Goal: Answer question/provide support: Share knowledge or assist other users

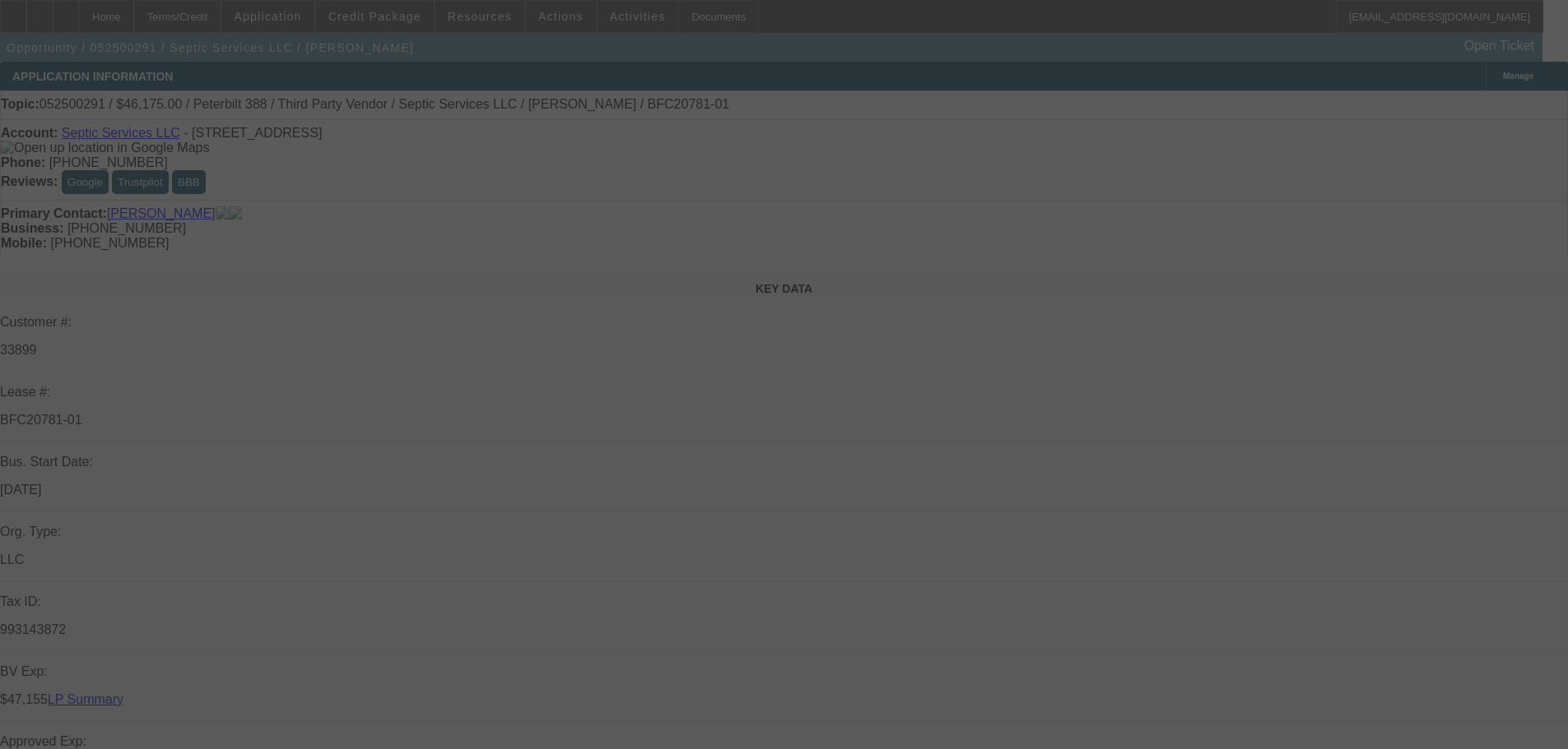
select select "0"
select select "2"
select select "0"
select select "6"
select select "0"
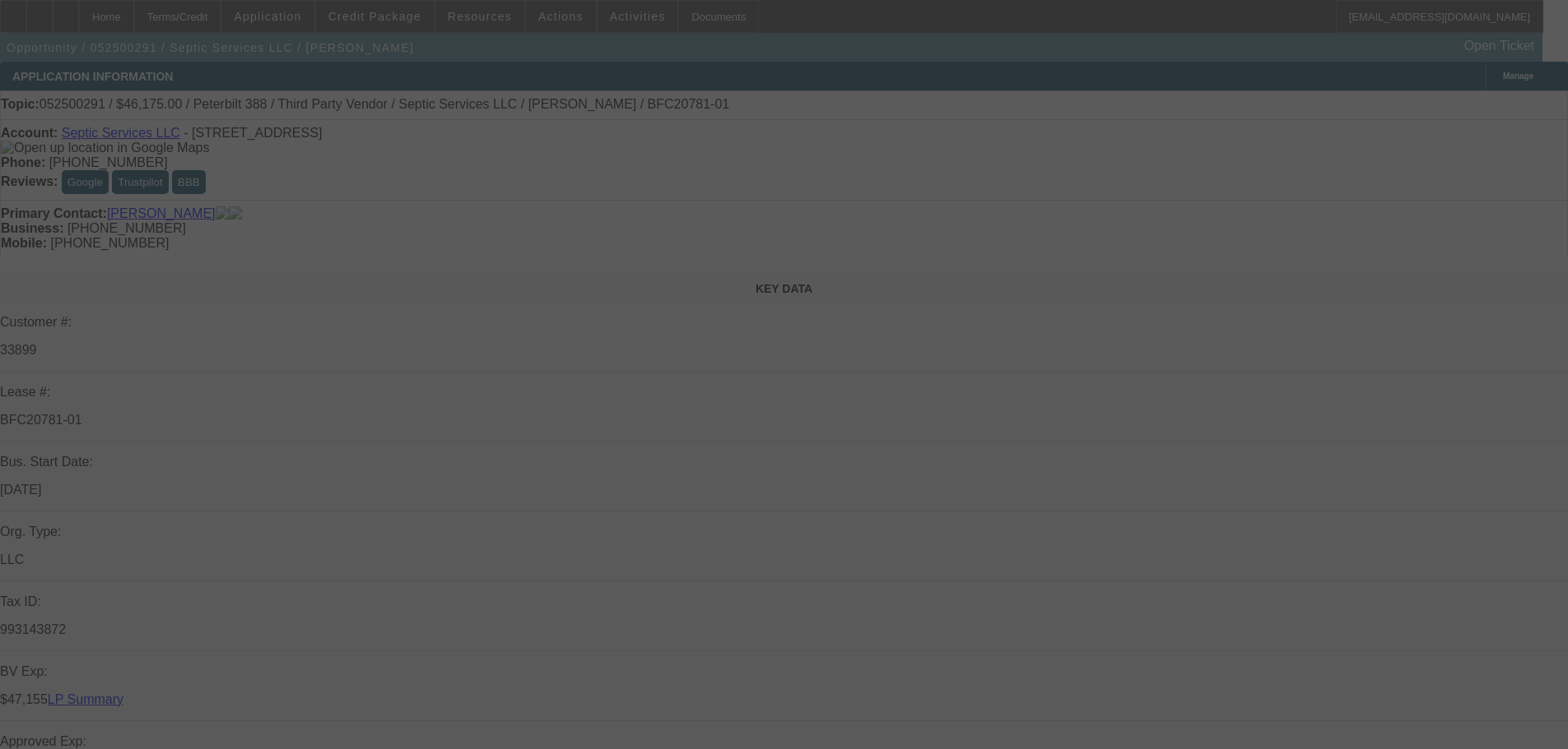
select select "2"
select select "0"
select select "2"
select select "0"
select select "2"
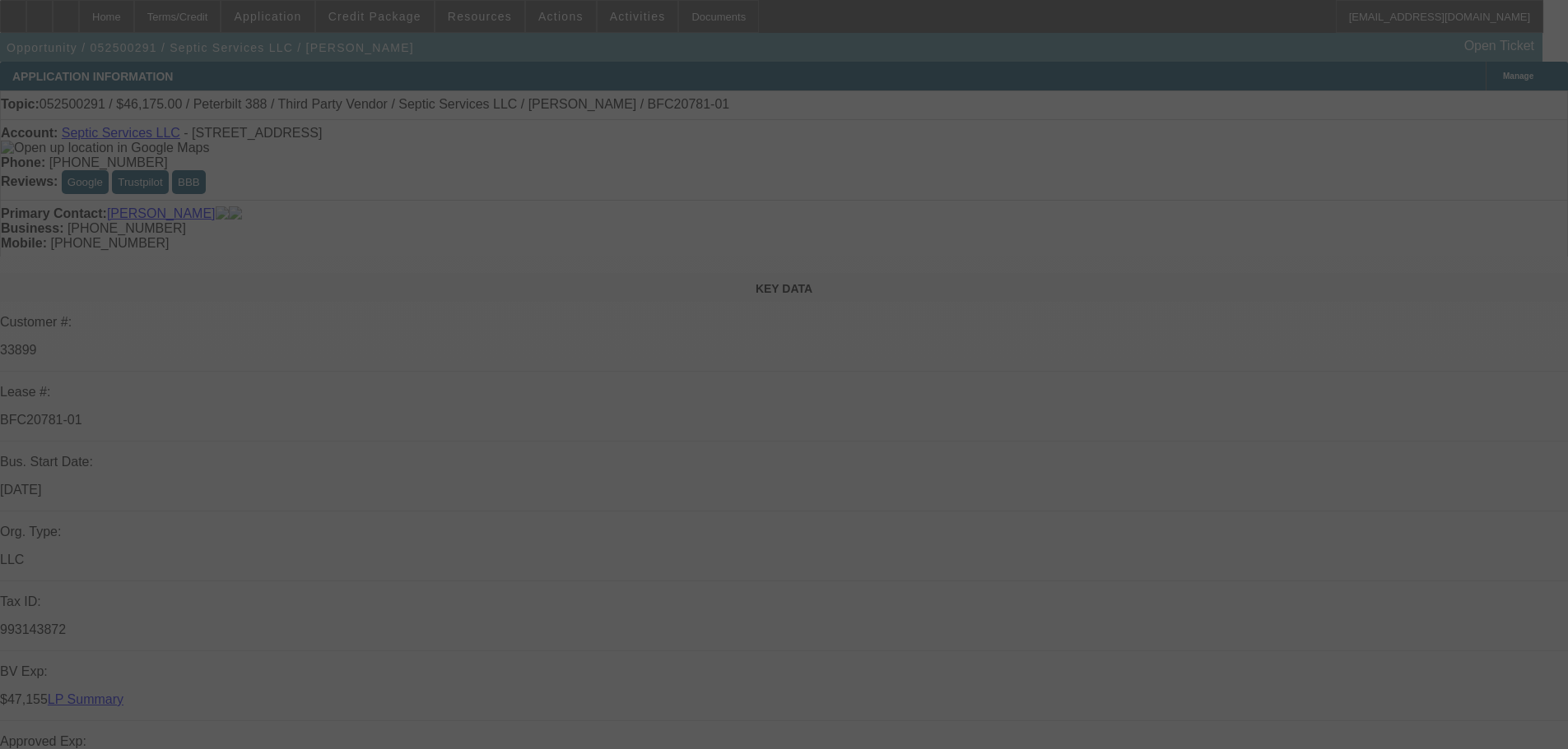
select select "0"
select select "2"
select select "0"
select select "2"
select select "0"
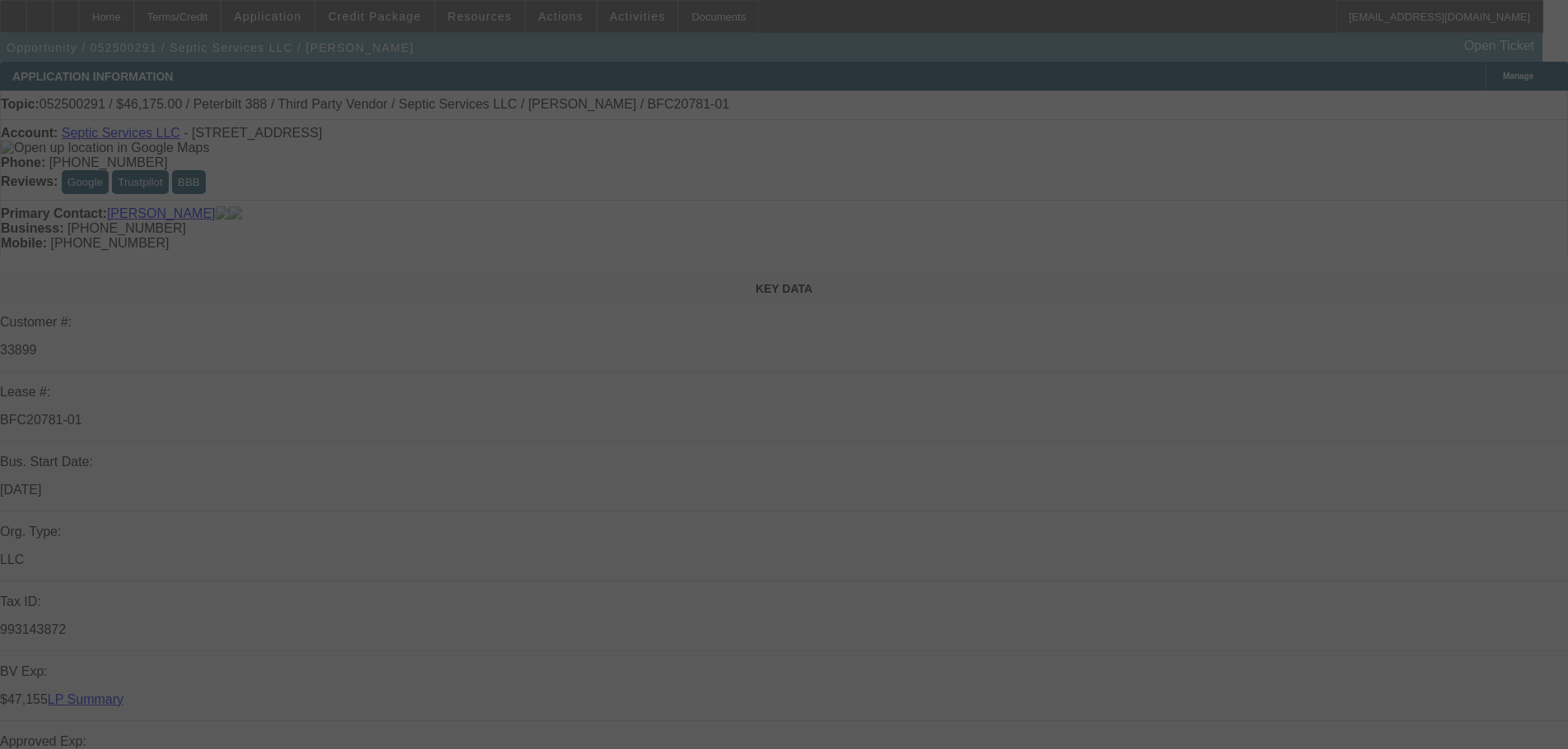
select select "2"
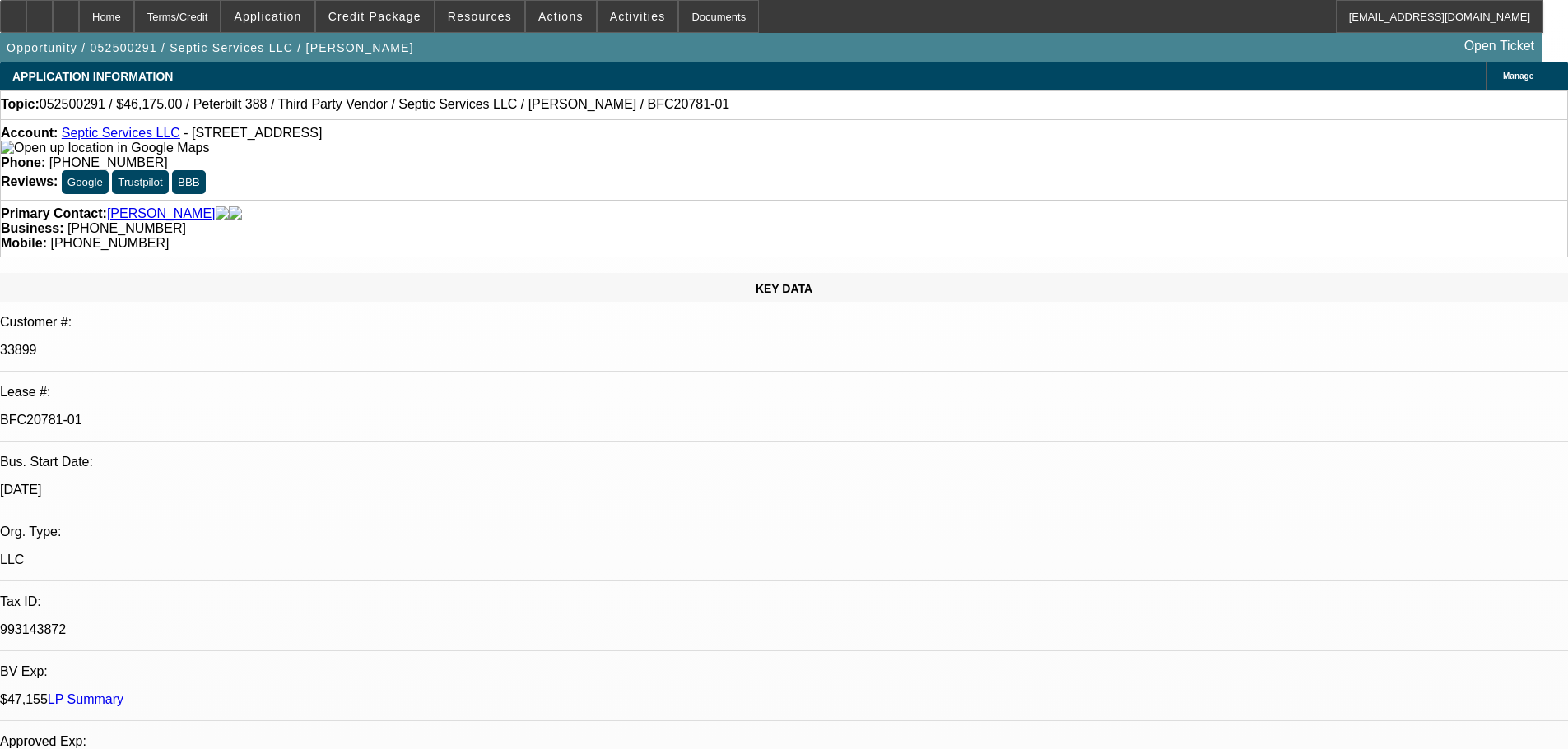
select select "0"
select select "6"
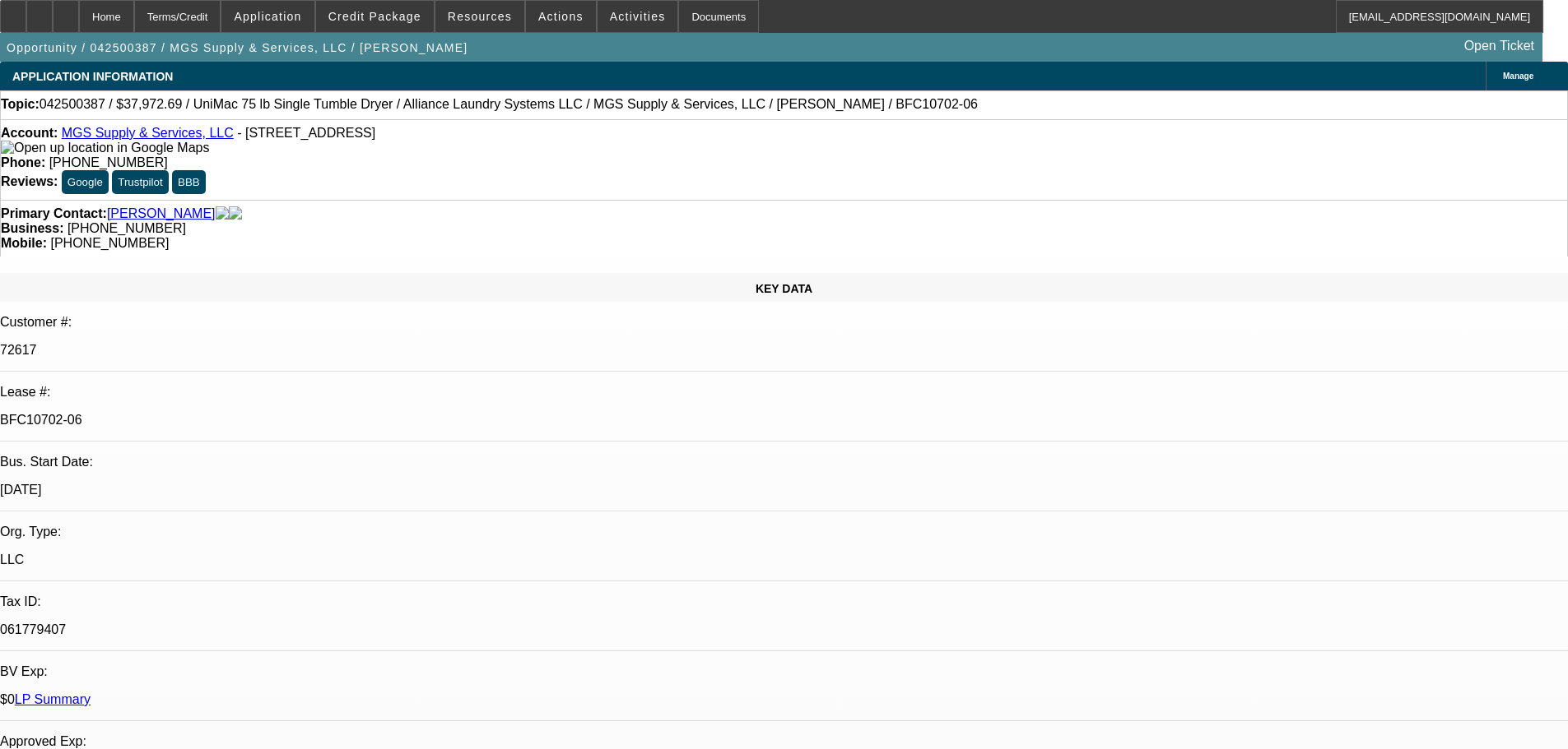
select select "0"
select select "6"
select select "0"
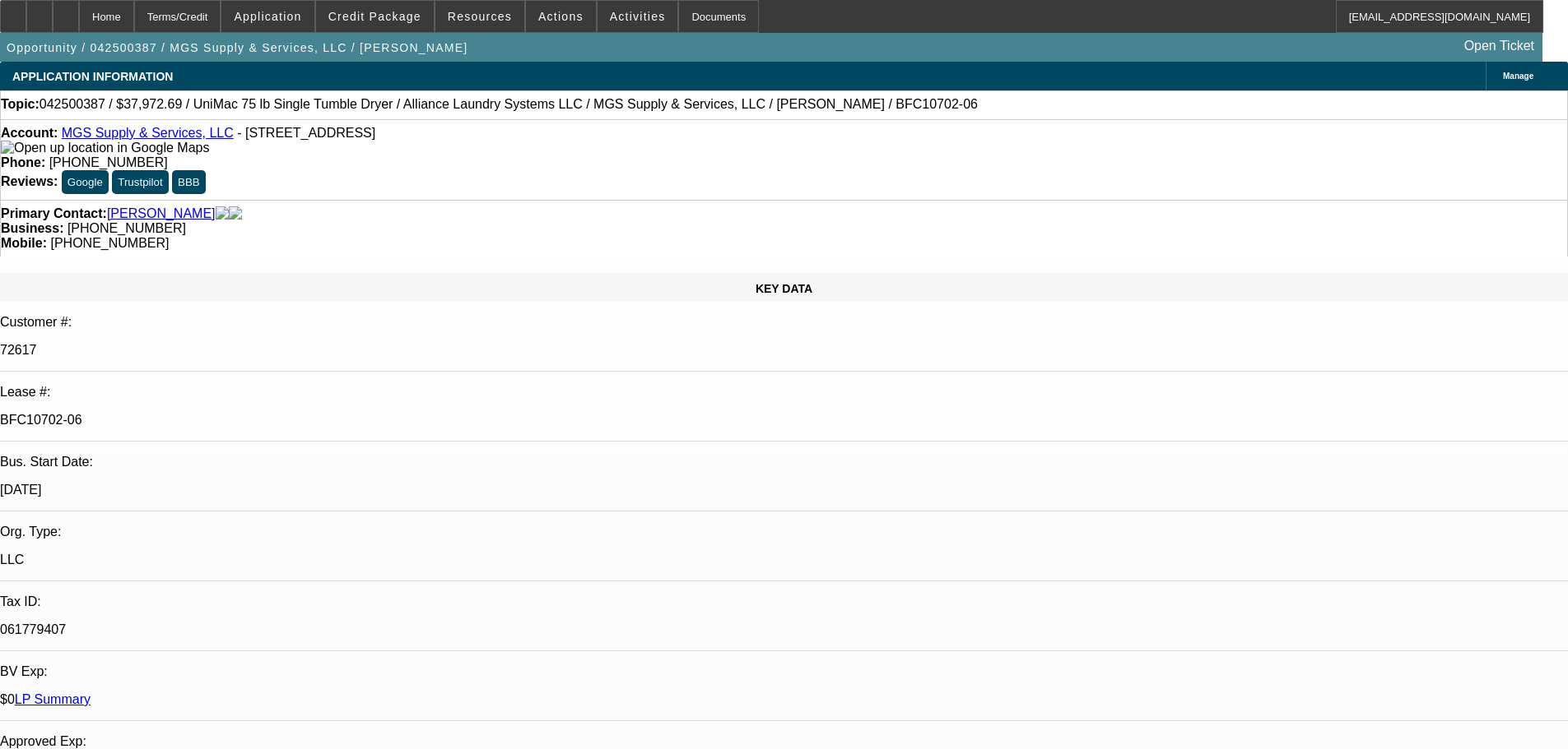
select select "0"
select select "6"
select select "0"
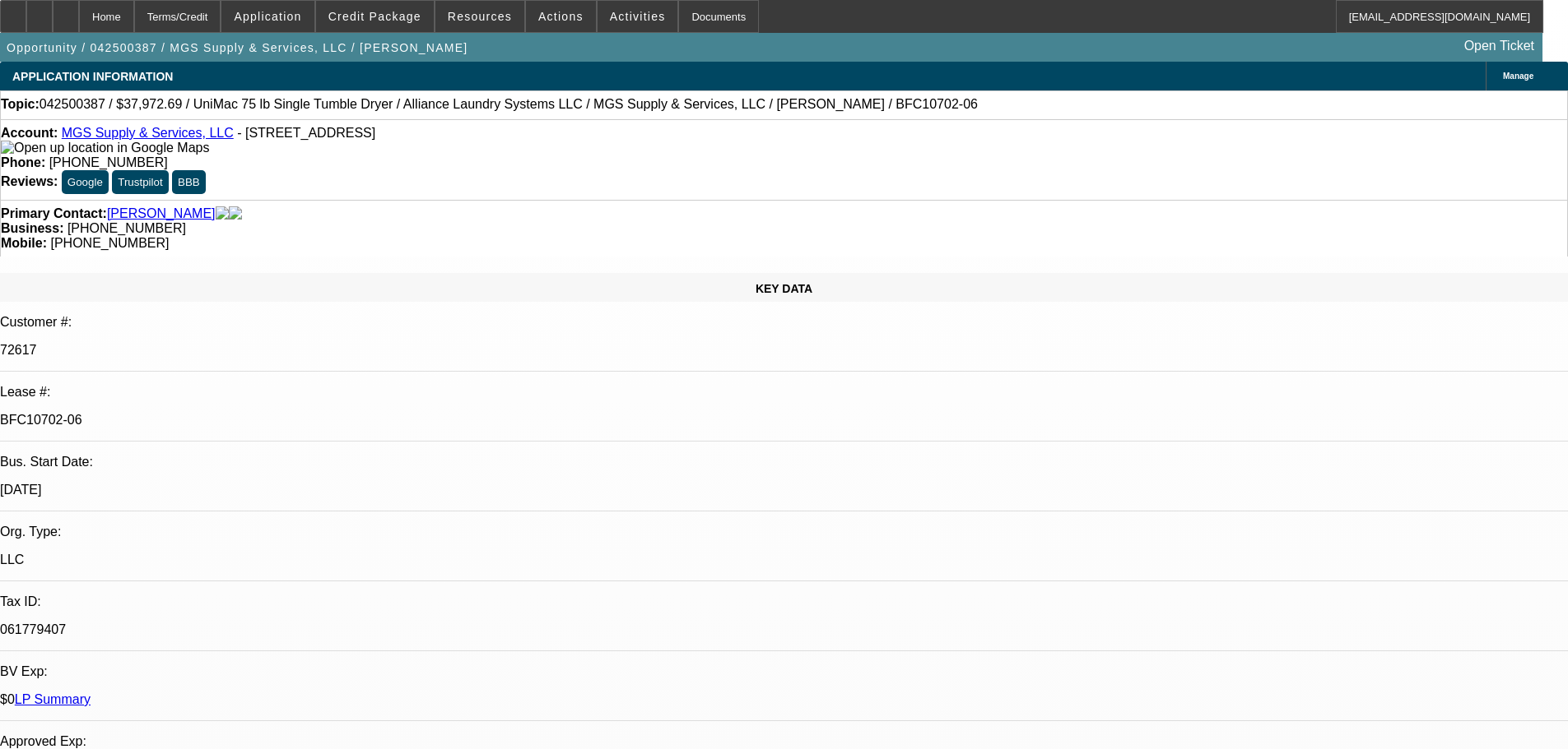
select select "0"
select select "6"
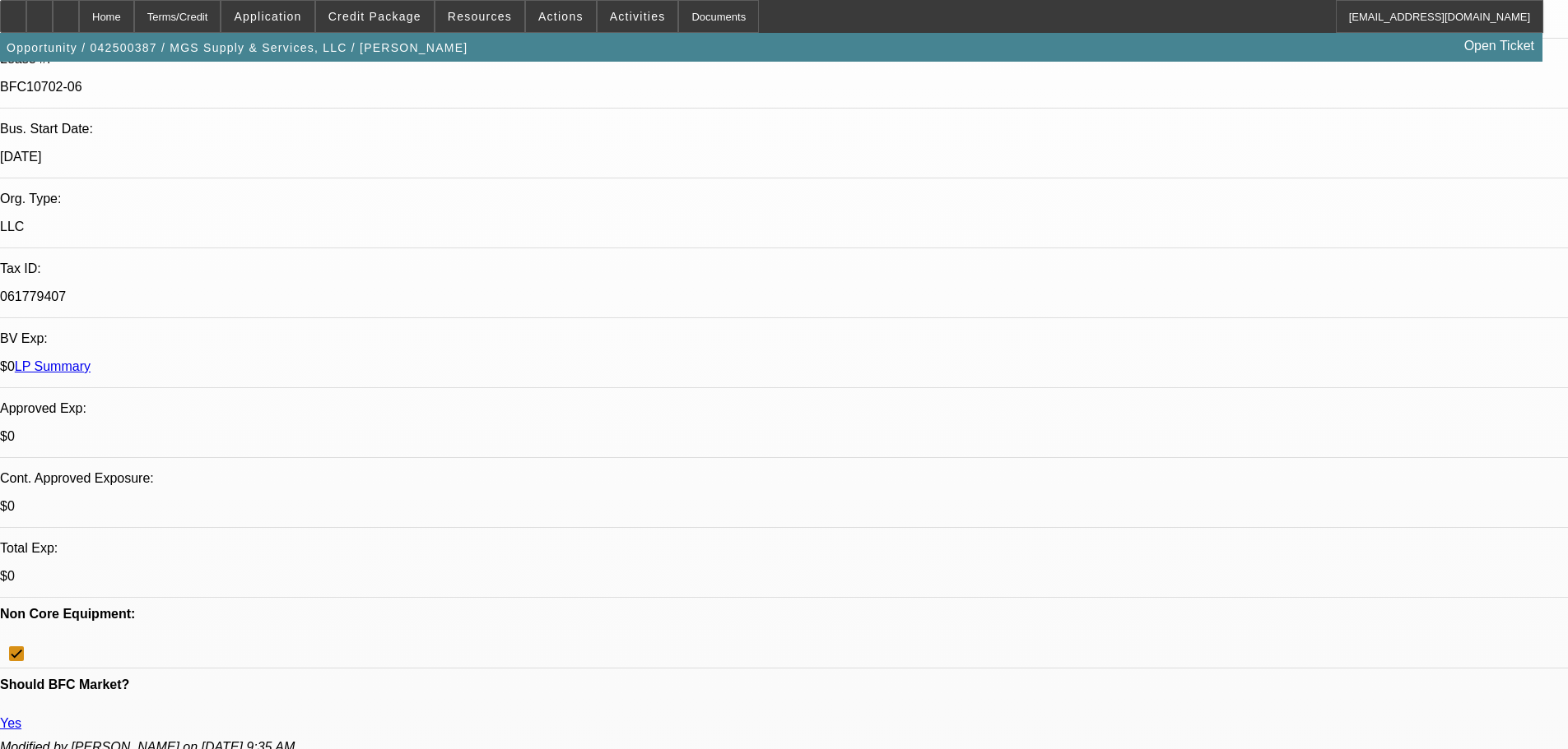
scroll to position [329, 0]
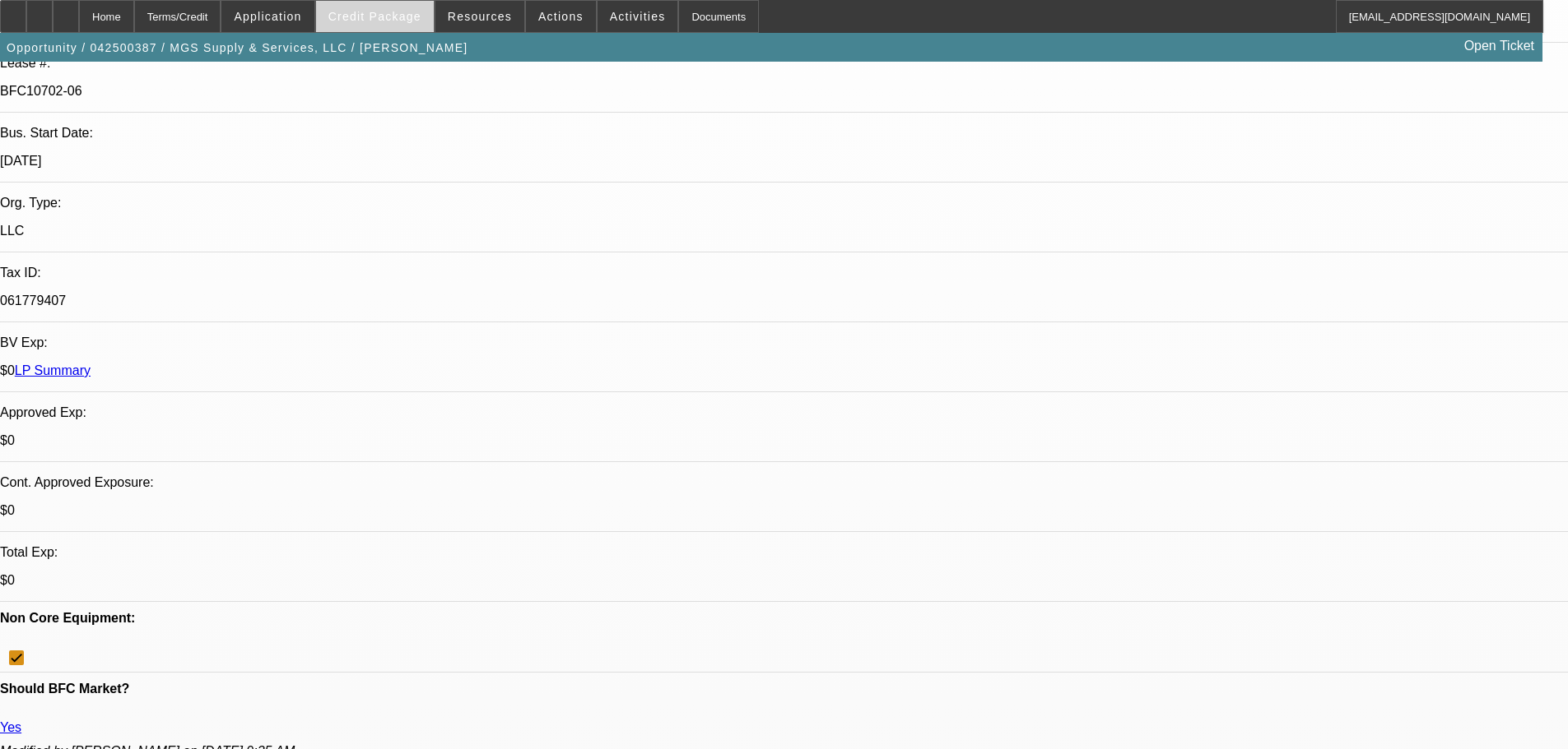
click at [405, 16] on span "Credit Package" at bounding box center [375, 17] width 93 height 14
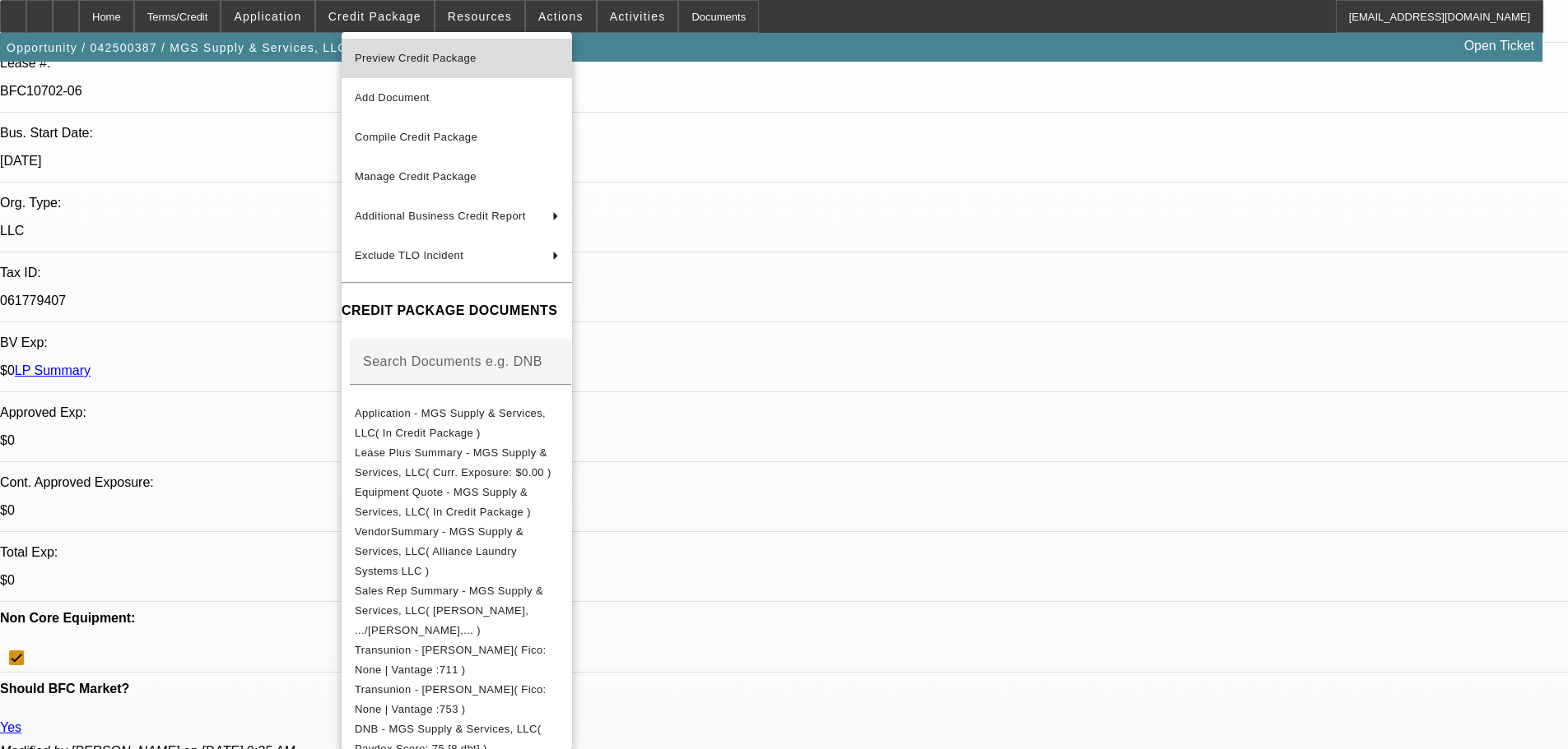
click at [412, 54] on span "Preview Credit Package" at bounding box center [415, 57] width 122 height 13
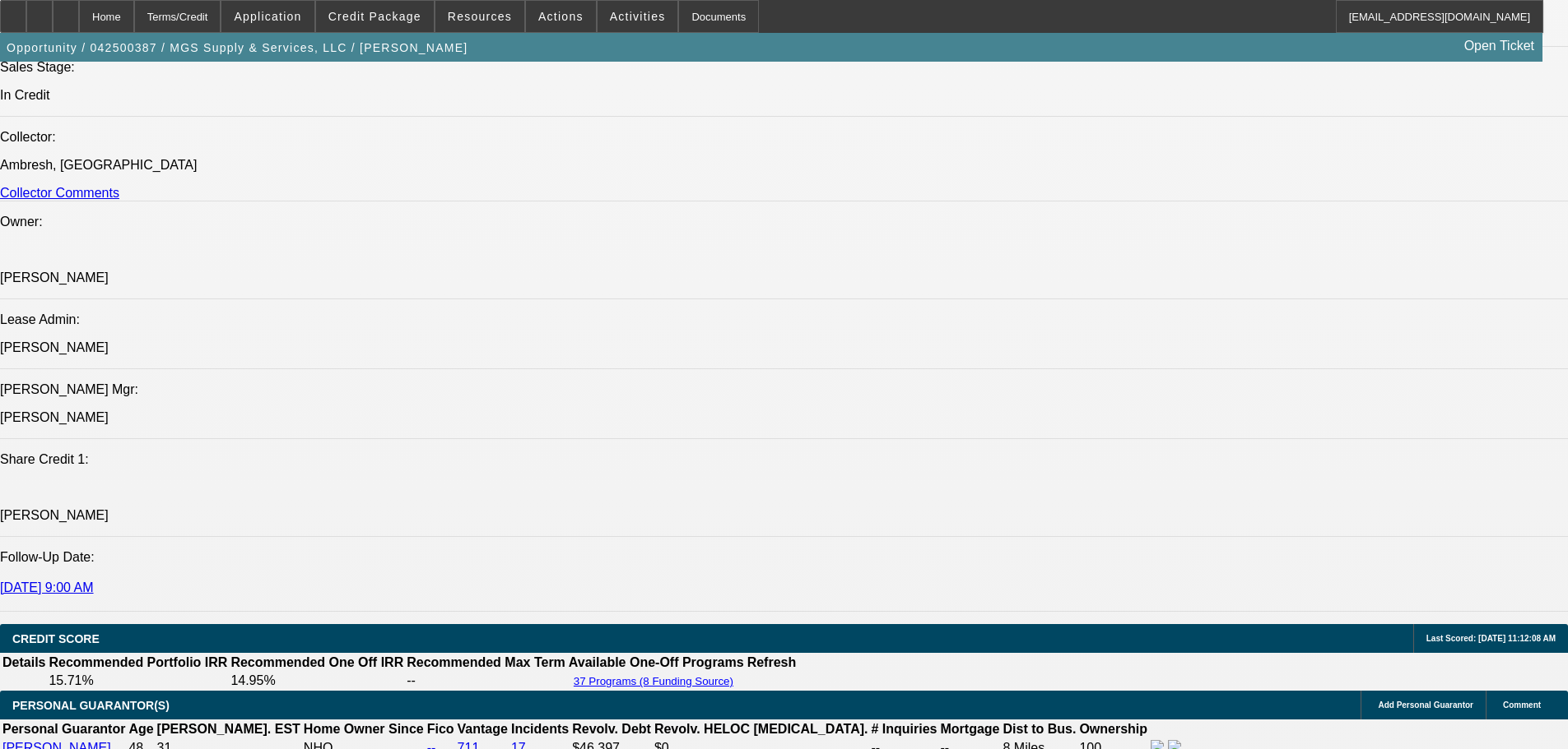
scroll to position [740, 0]
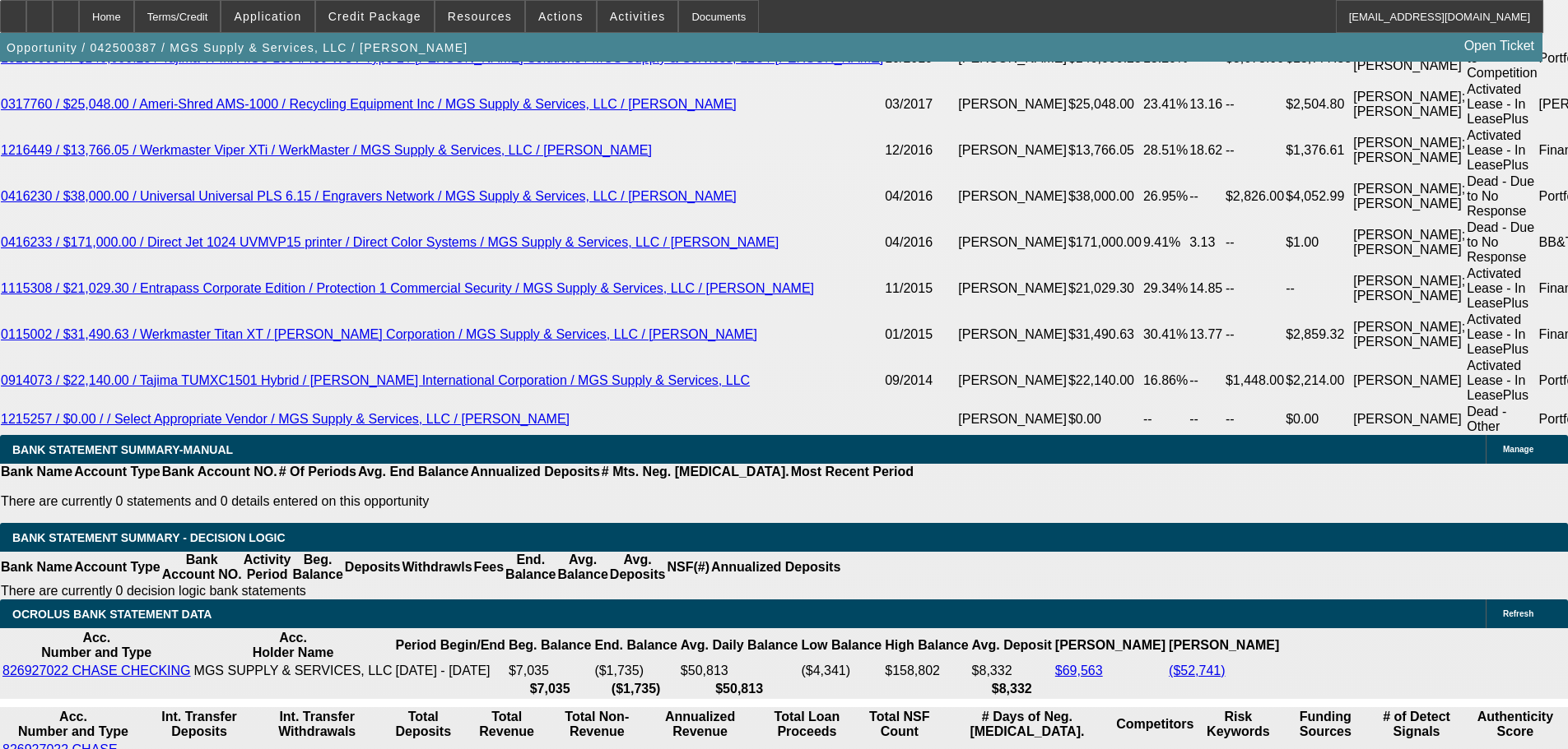
scroll to position [3257, 0]
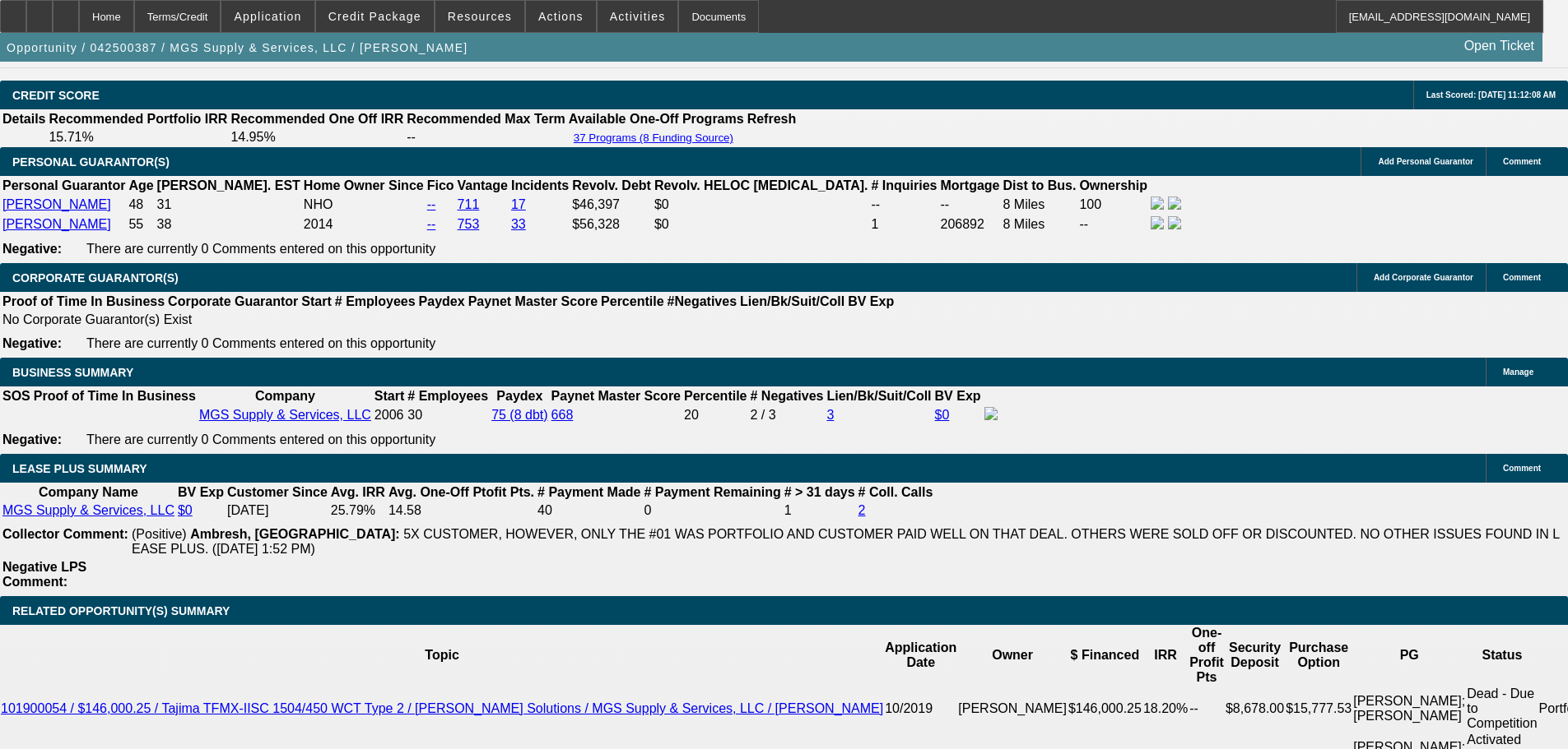
scroll to position [1859, 0]
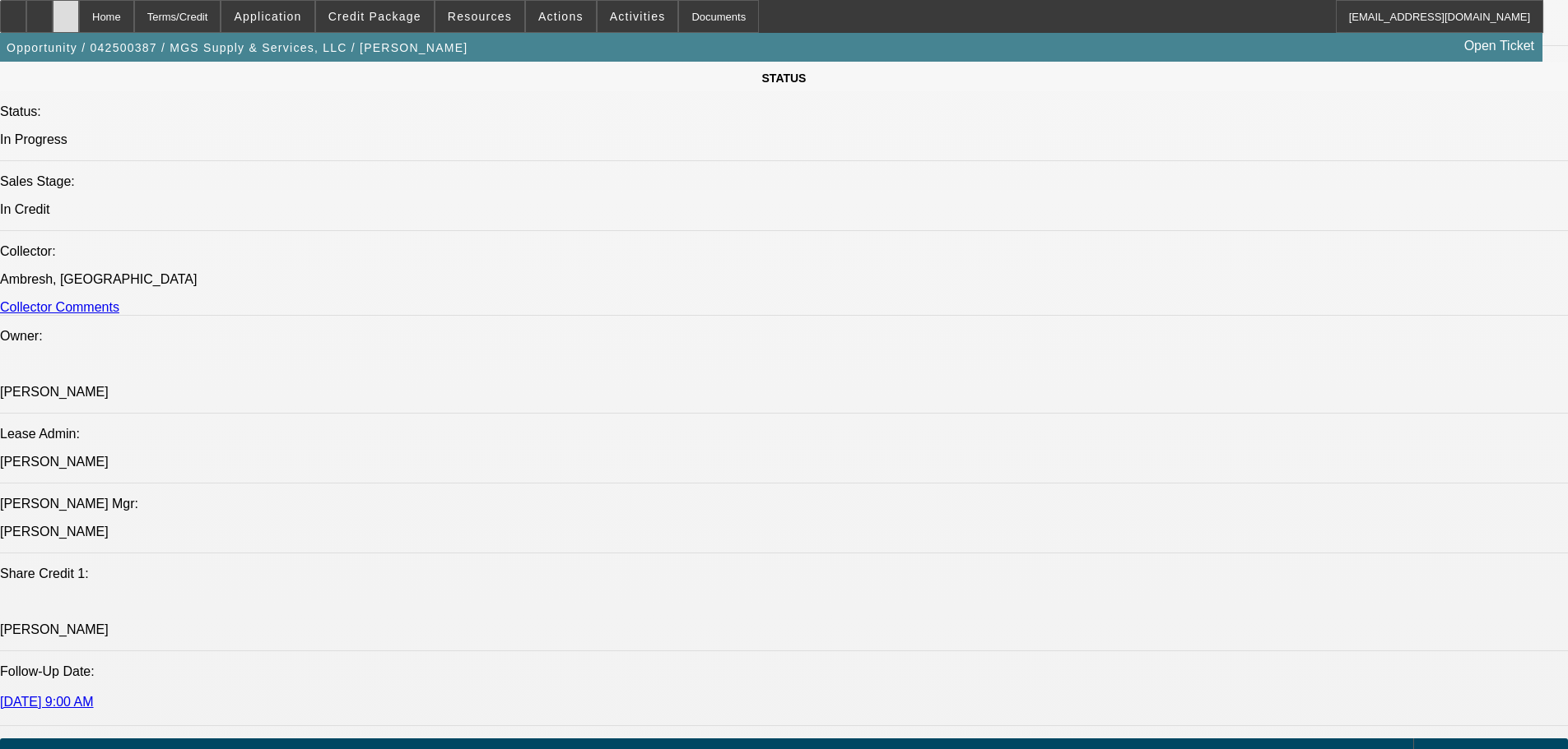
click at [79, 15] on div at bounding box center [65, 17] width 26 height 33
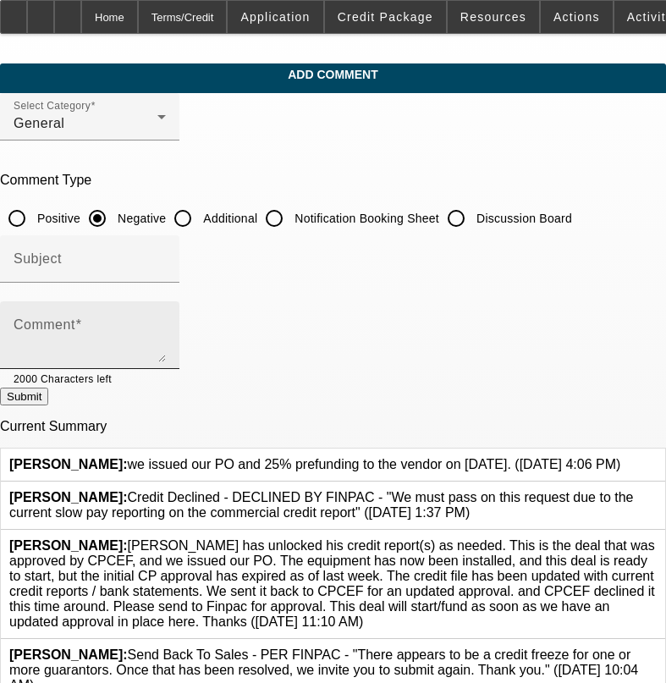
click at [82, 328] on span at bounding box center [78, 324] width 7 height 14
click at [107, 328] on textarea "Comment" at bounding box center [90, 342] width 152 height 41
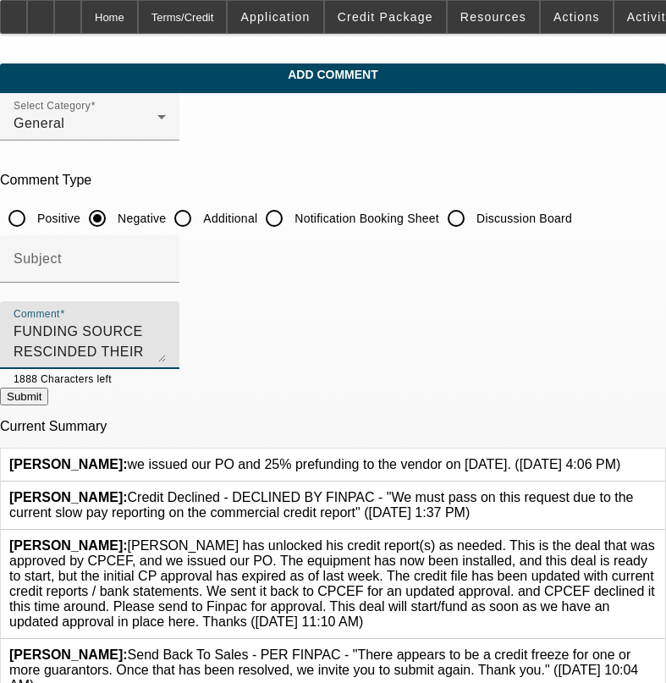
click at [166, 327] on textarea "FUNDING SOURCE RESCINDED THEIR APPROVAL AND WERE SORT OF STUCK WITH THIS SHIT T…" at bounding box center [90, 342] width 152 height 41
click at [166, 345] on textarea "FUNDING SOURCE RESCINDED THEIR APPROVAL DUE TO SLOWS REPORTED ON BIZ REPORT AFT…" at bounding box center [90, 342] width 152 height 41
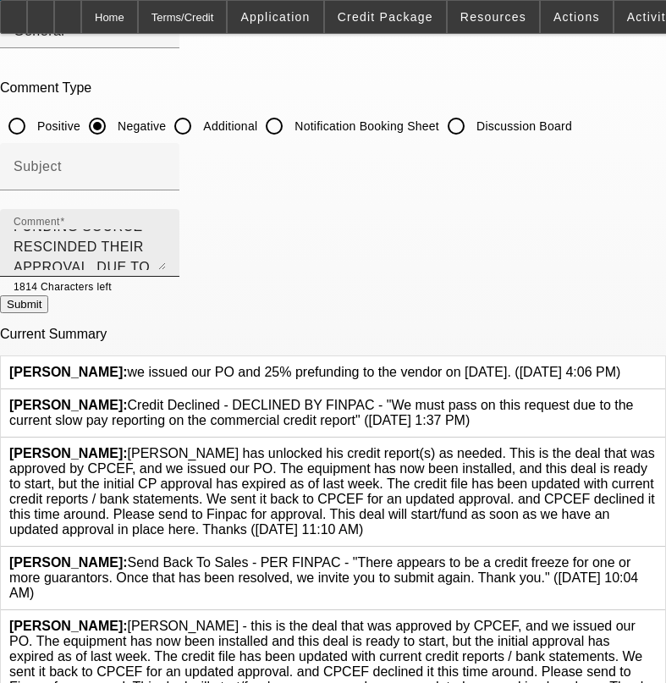
scroll to position [85, 0]
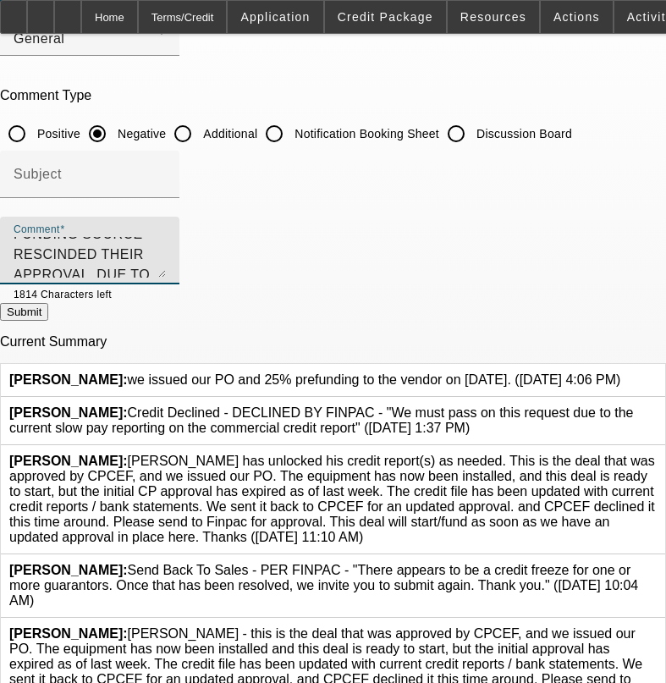
click at [166, 266] on textarea "FUNDING SOURCE RESCINDED THEIR APPROVAL DUE TO SLOWS REPORTED ON BIZ REPORT AFT…" at bounding box center [90, 257] width 152 height 41
click at [166, 268] on textarea "FUNDING SOURCE RESCINDED THEIR APPROVAL DUE TO SLOWS REPORTED ON BIZ REPORT AFT…" at bounding box center [90, 257] width 152 height 41
type textarea "FUNDING SOURCE RESCINDED THEIR APPROVAL DUE TO SLOWS REPORTED ON BIZ REPORT AFT…"
click at [48, 315] on button "Submit" at bounding box center [24, 312] width 48 height 18
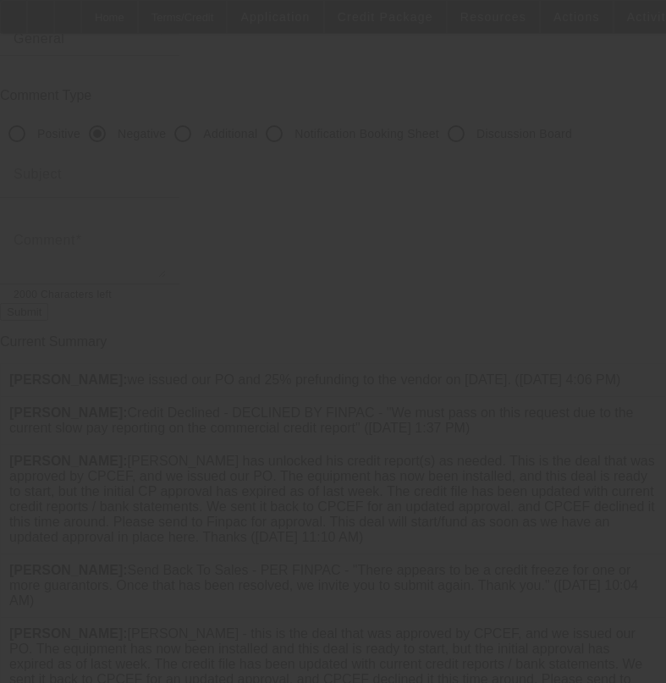
scroll to position [0, 0]
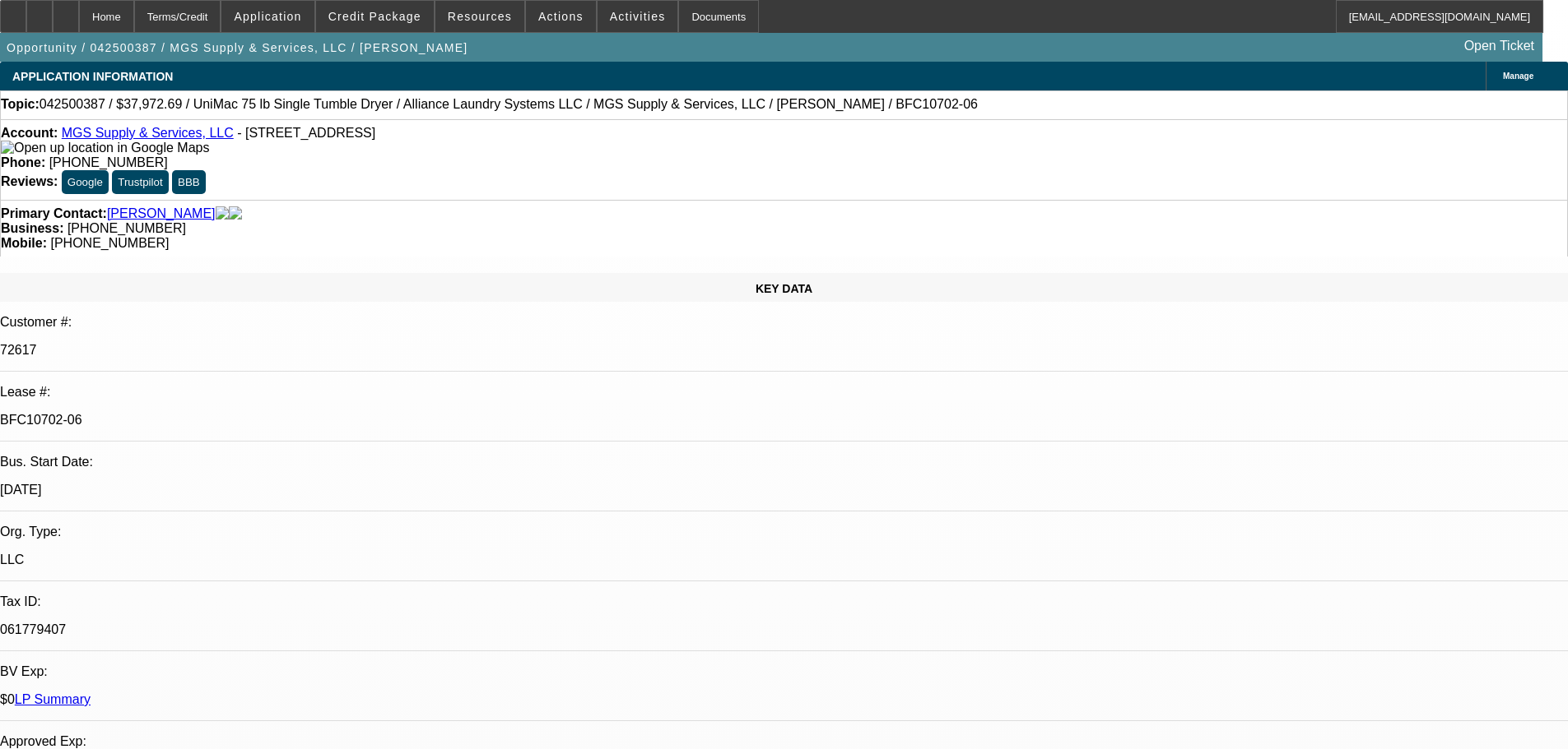
select select "0"
select select "6"
select select "0"
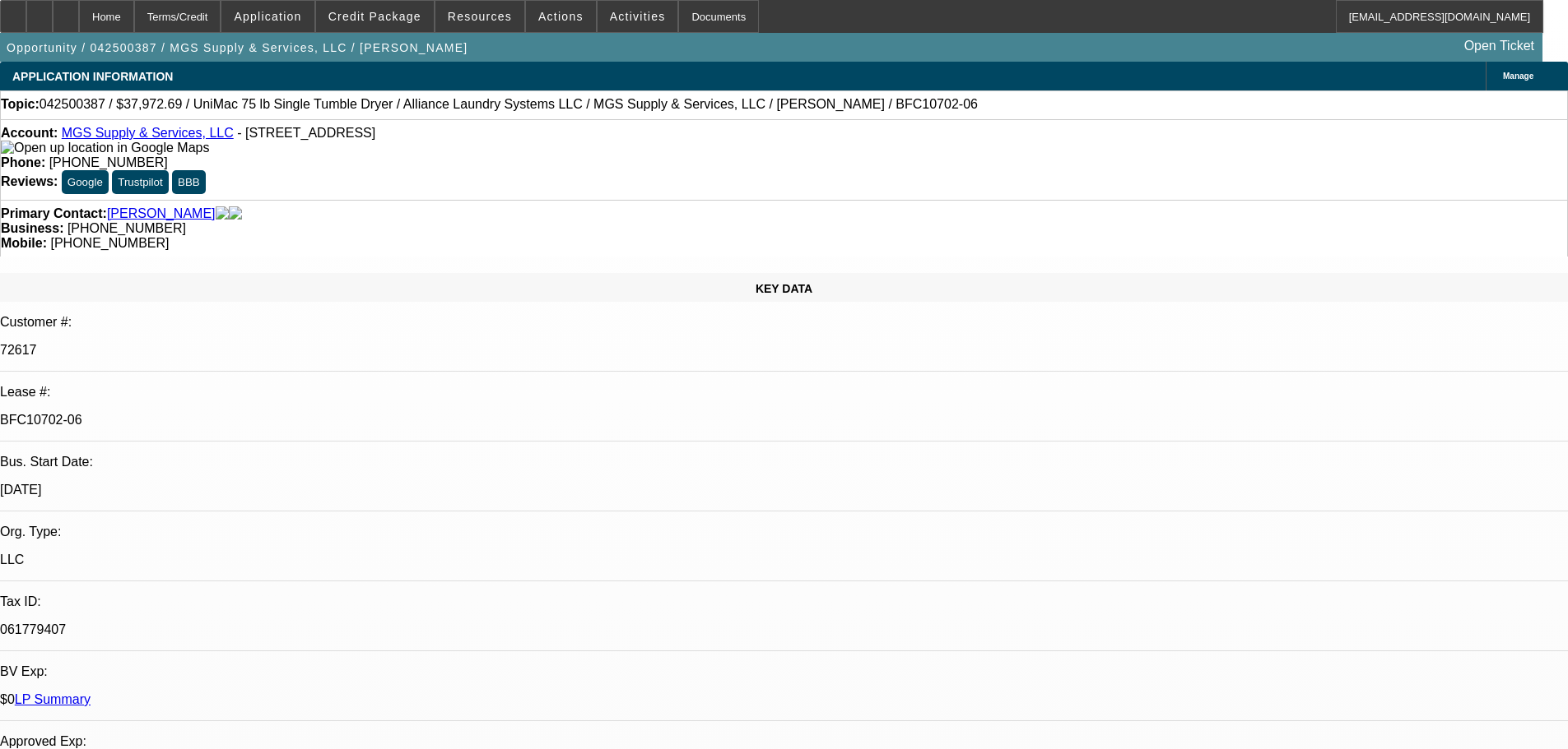
select select "0"
select select "6"
select select "0"
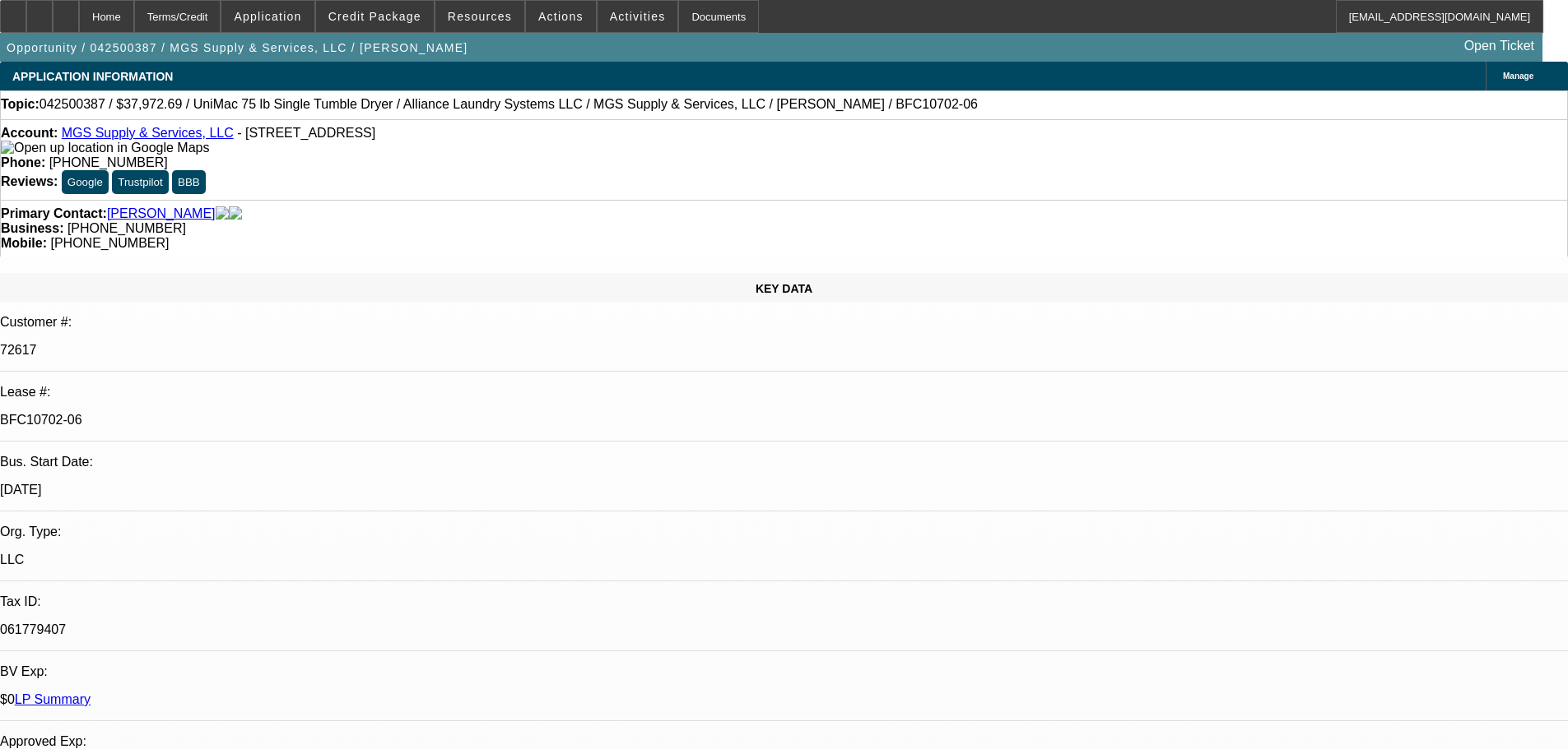
select select "0"
select select "6"
select select "0"
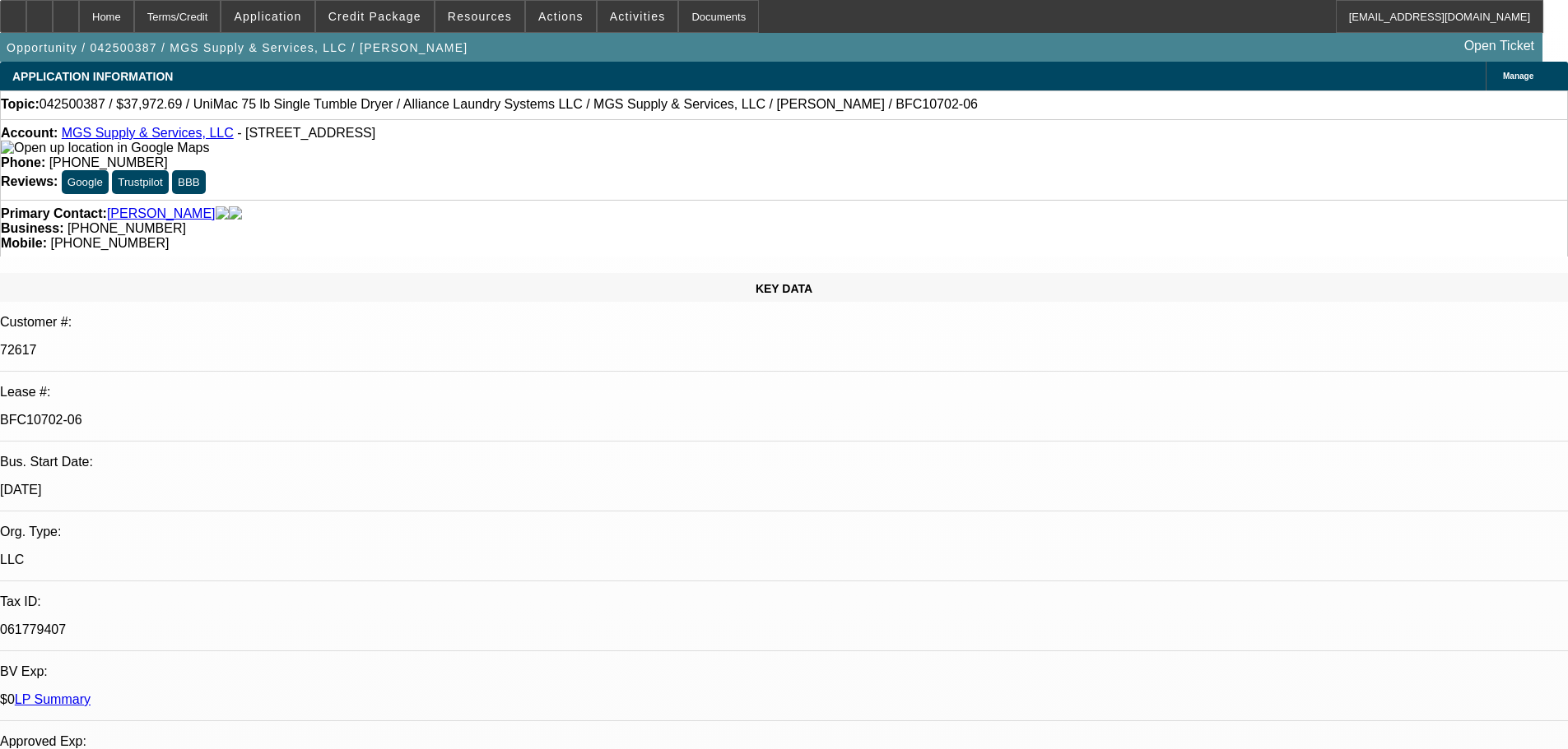
select select "6"
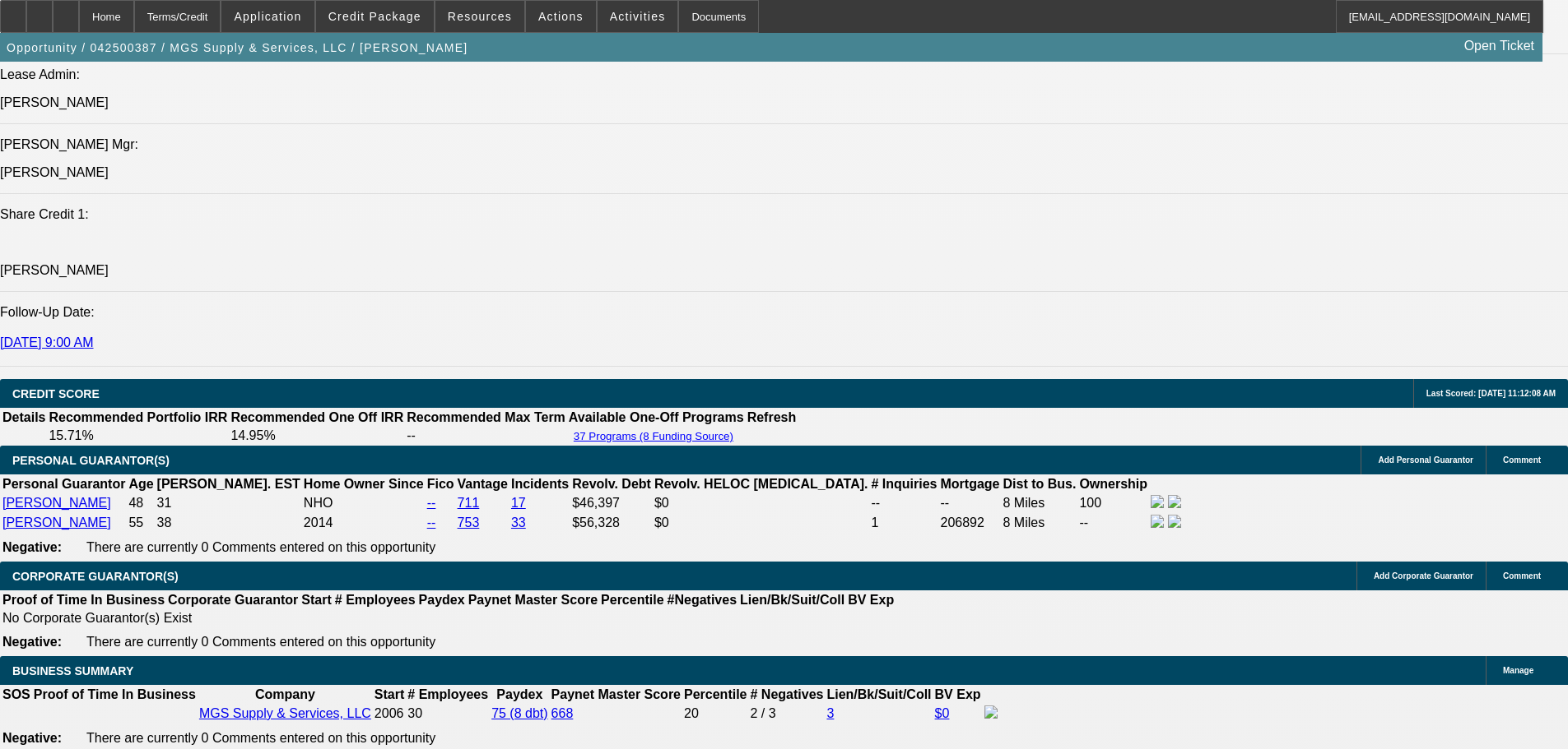
scroll to position [2221, 0]
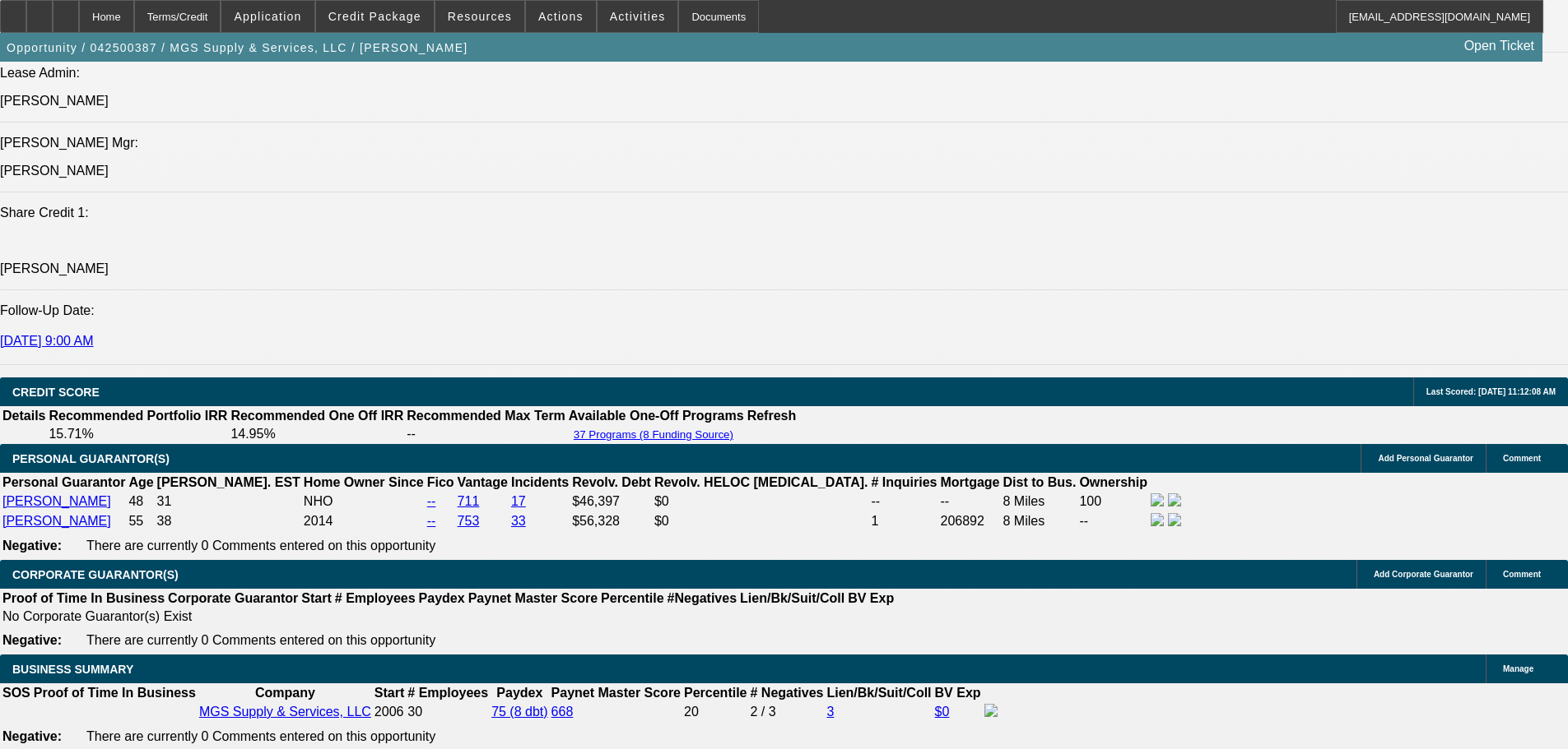
drag, startPoint x: 94, startPoint y: 269, endPoint x: 612, endPoint y: 285, distance: 518.2
copy span "FUNDING SOURCE RESCINDED THEIR APPROVAL DUE TO SLOWS REPORTED ON BIZ REPORT AFT…"
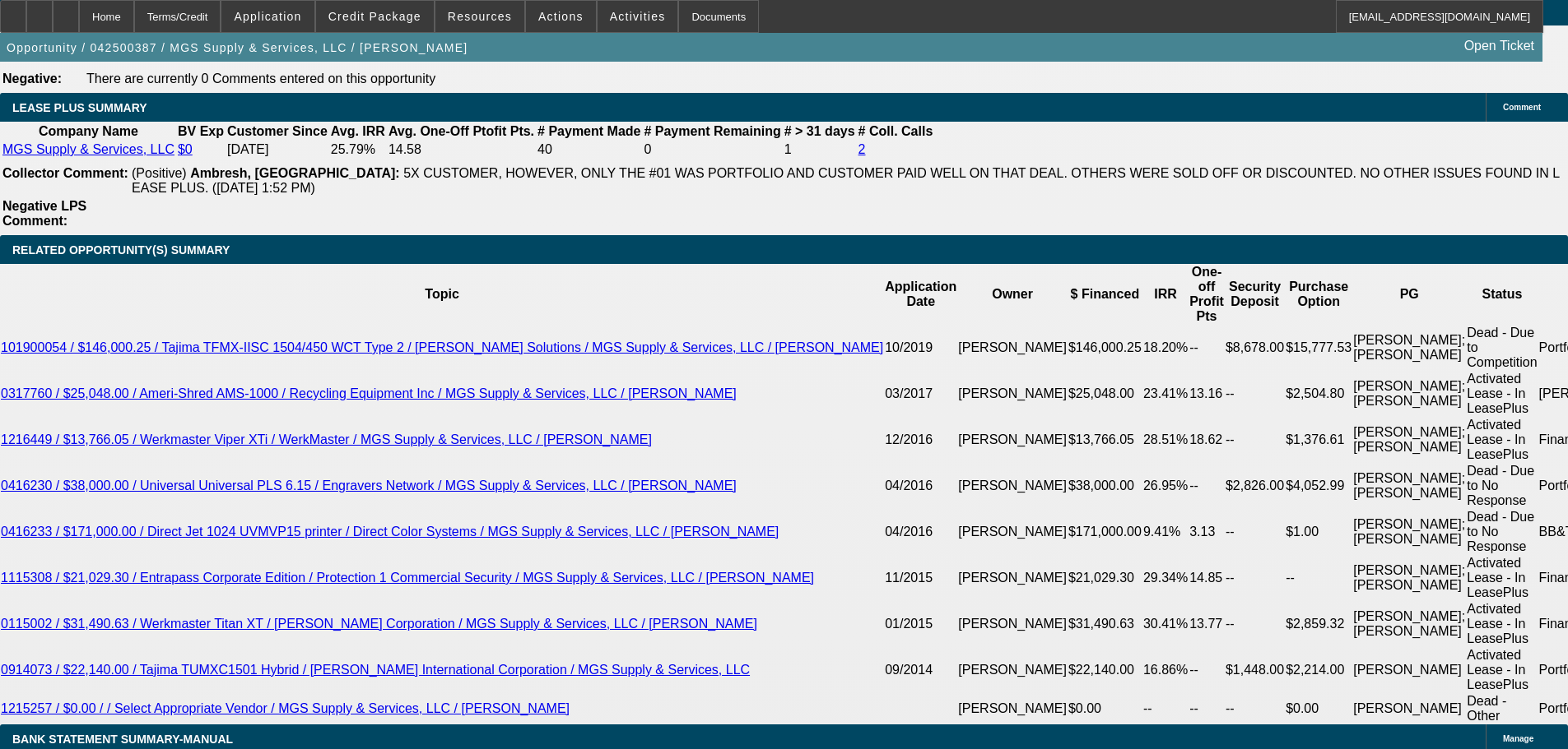
scroll to position [3455, 0]
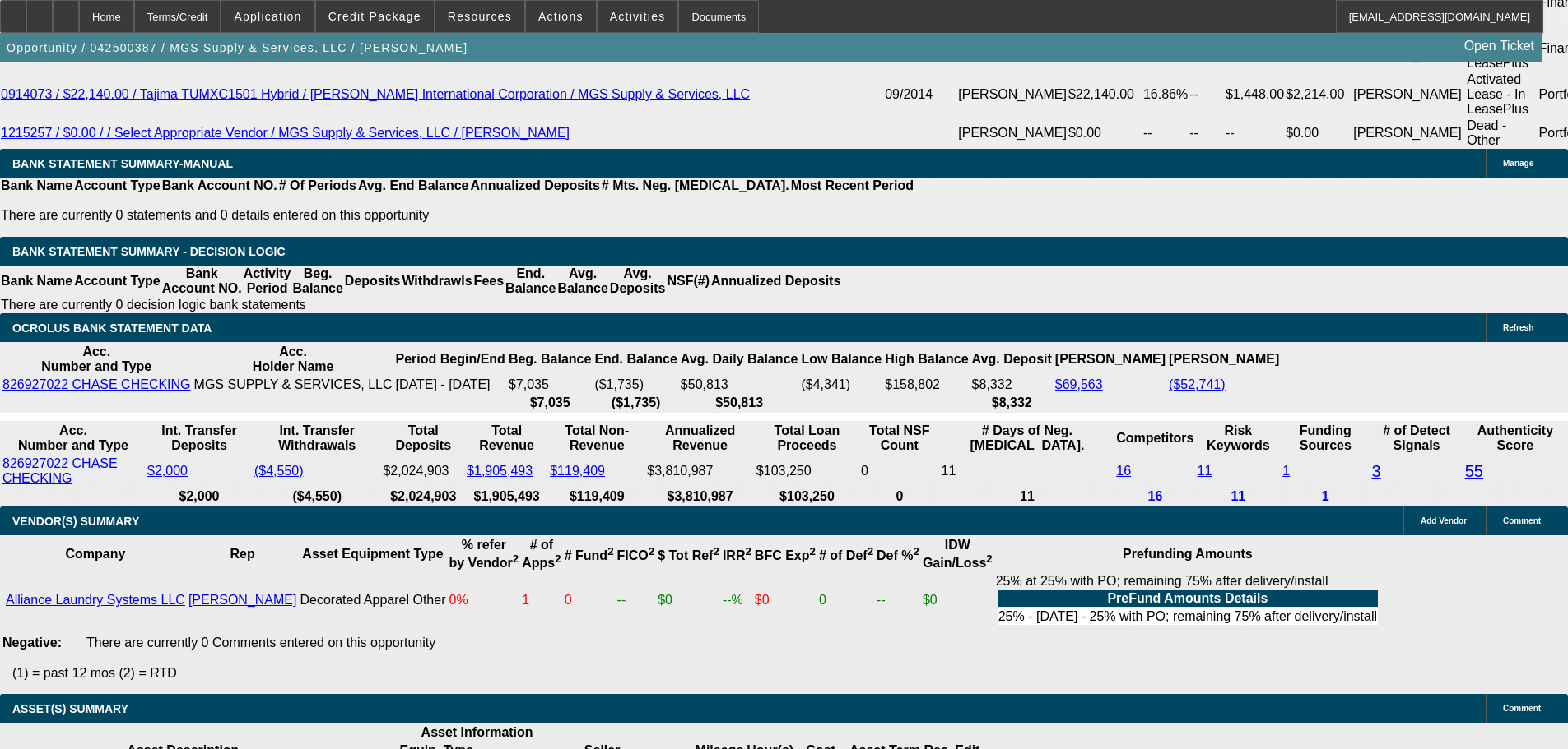
select select "3"
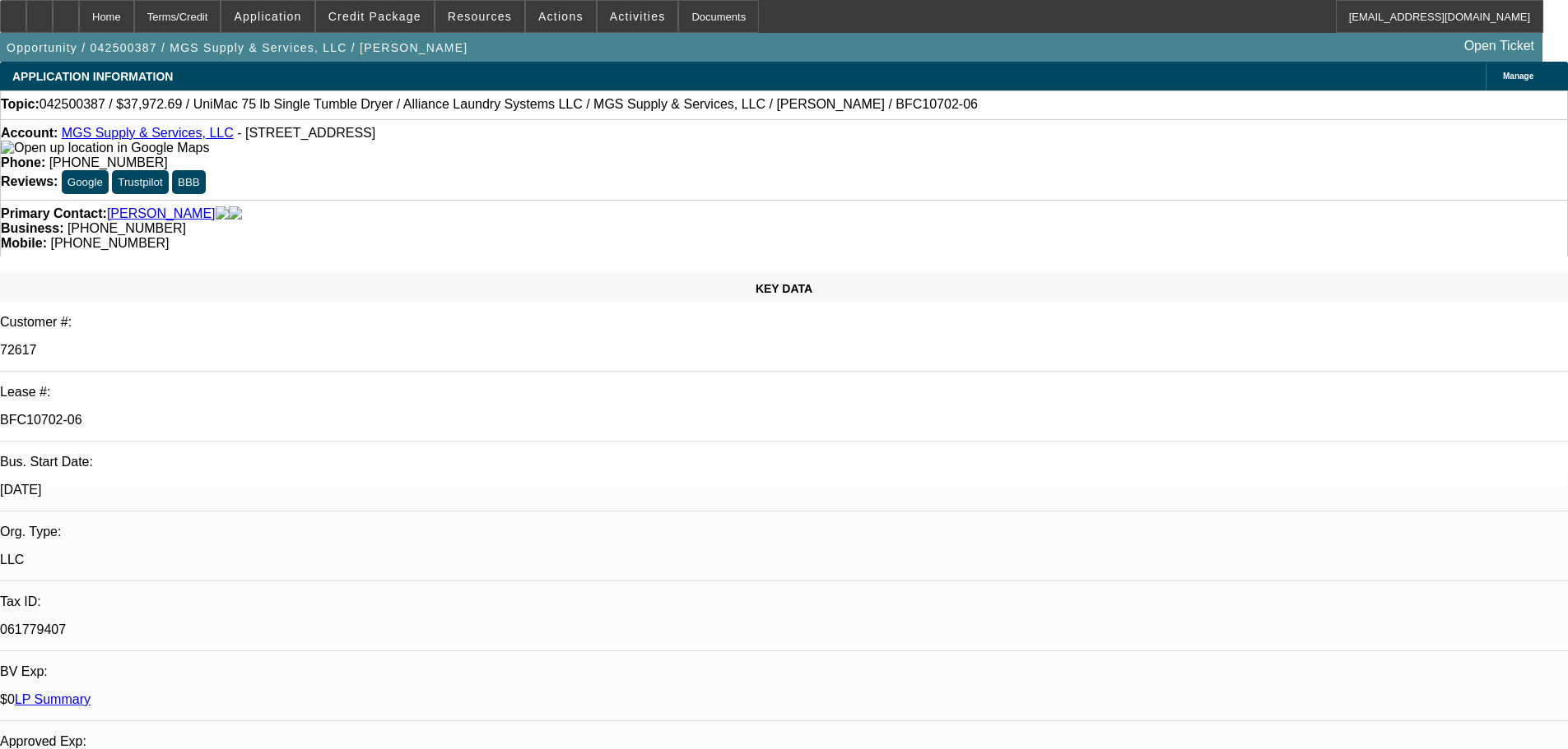
scroll to position [576, 0]
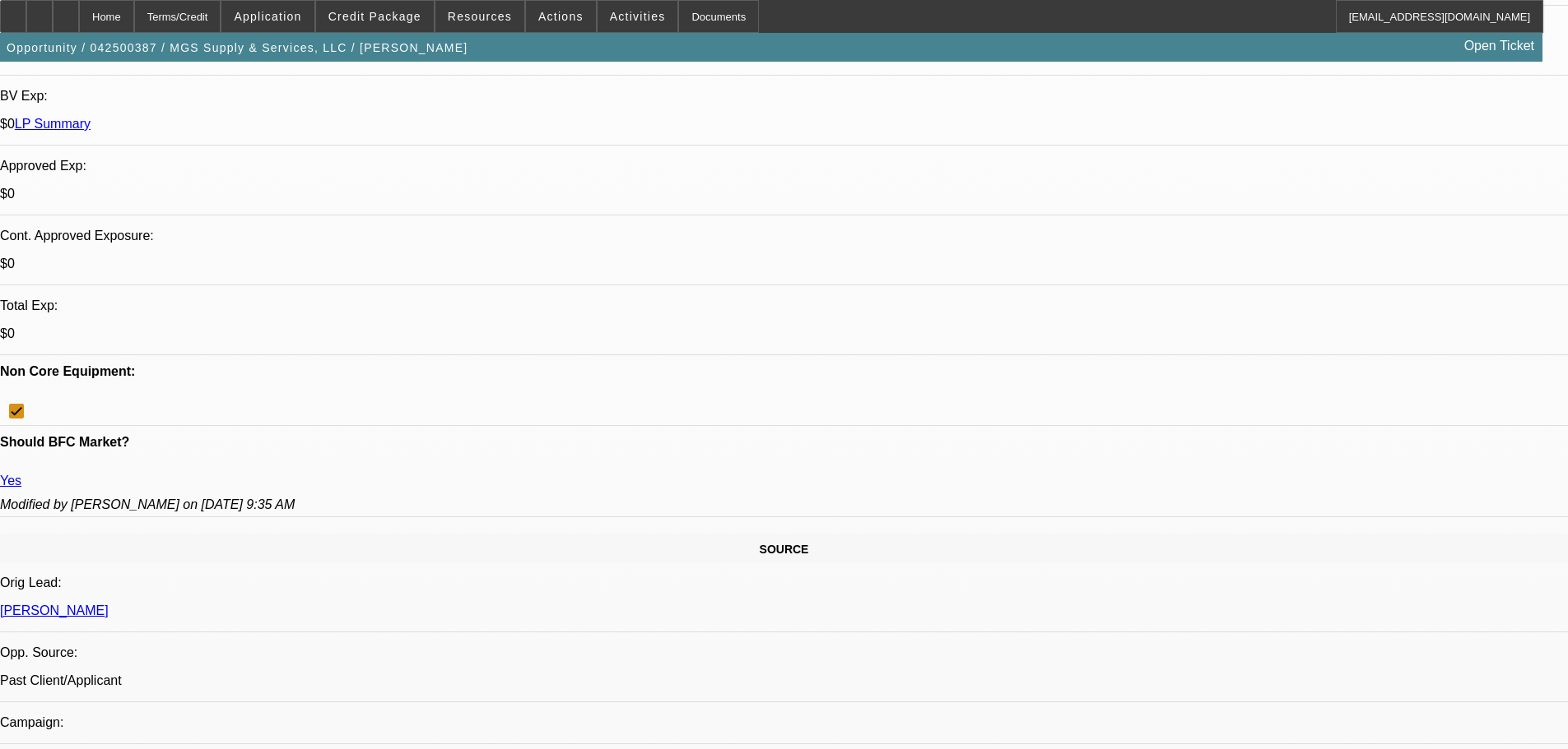
paste textarea "FUNDING SOURCE RESCINDED THEIR APPROVAL DUE TO SLOWS REPORTED ON BIZ REPORT AFT…"
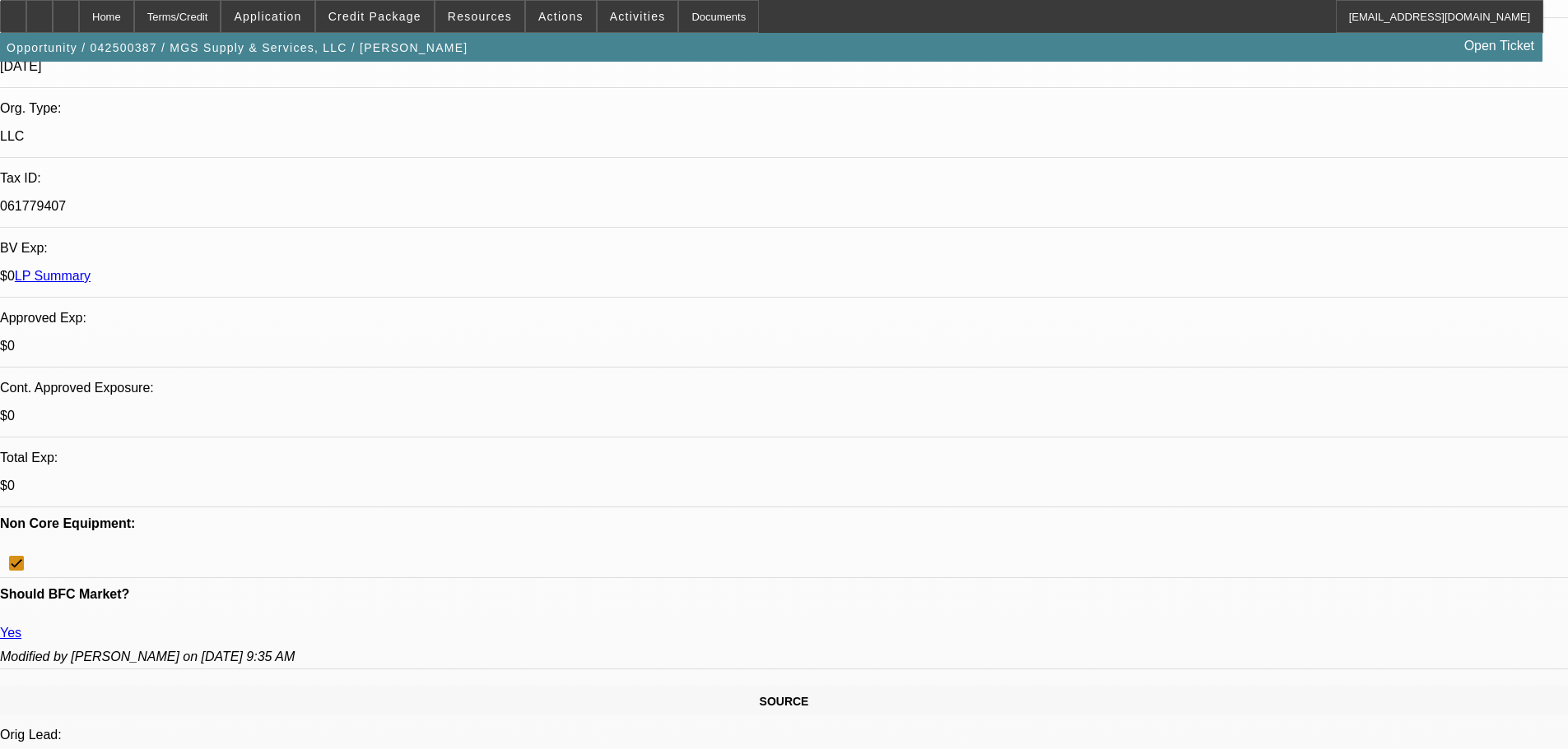
scroll to position [411, 0]
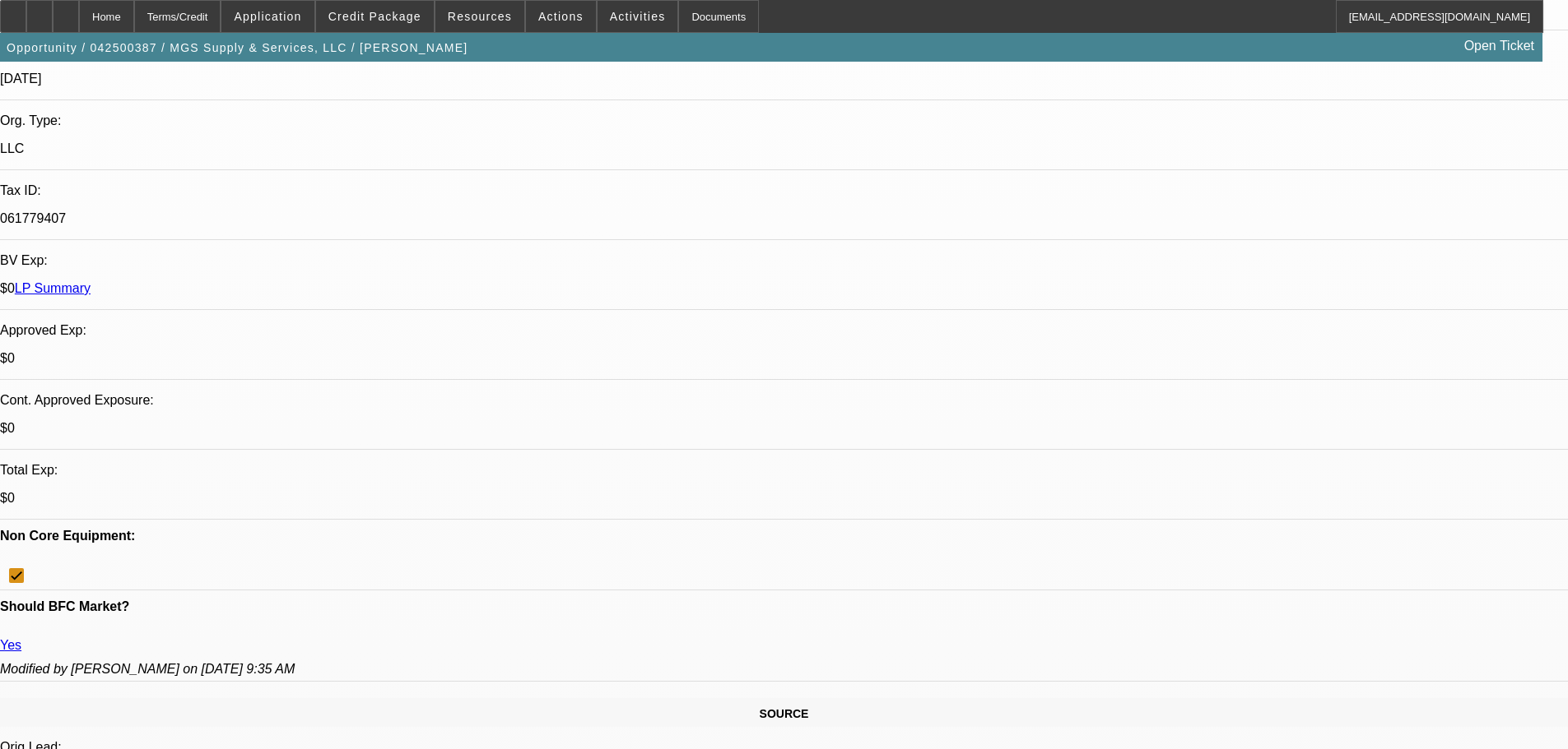
scroll to position [16, 0]
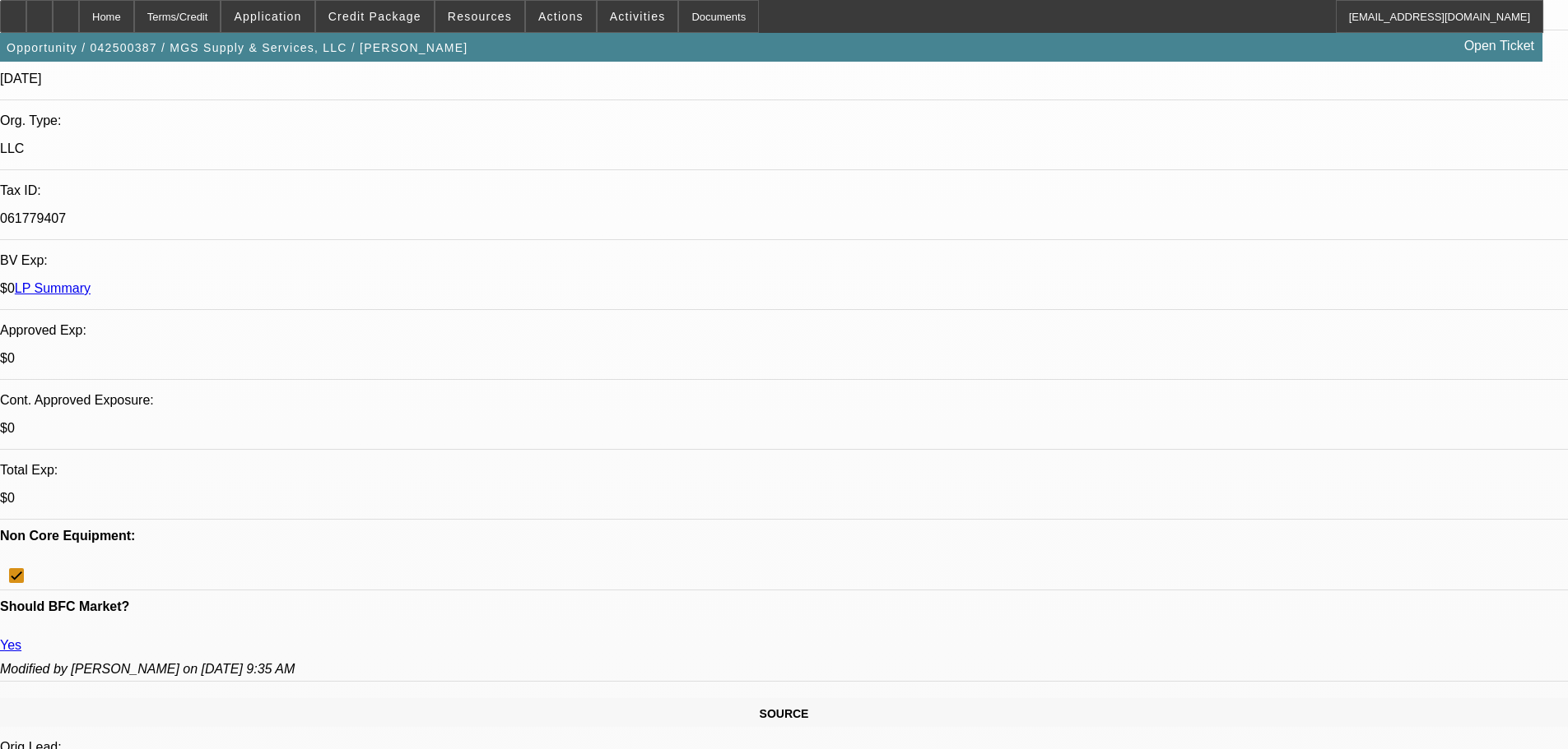
type textarea "FUNDING SOURCE RESCINDED THEIR APPROVAL DUE TO SLOWS REPORTED ON BIZ REPORT AFT…"
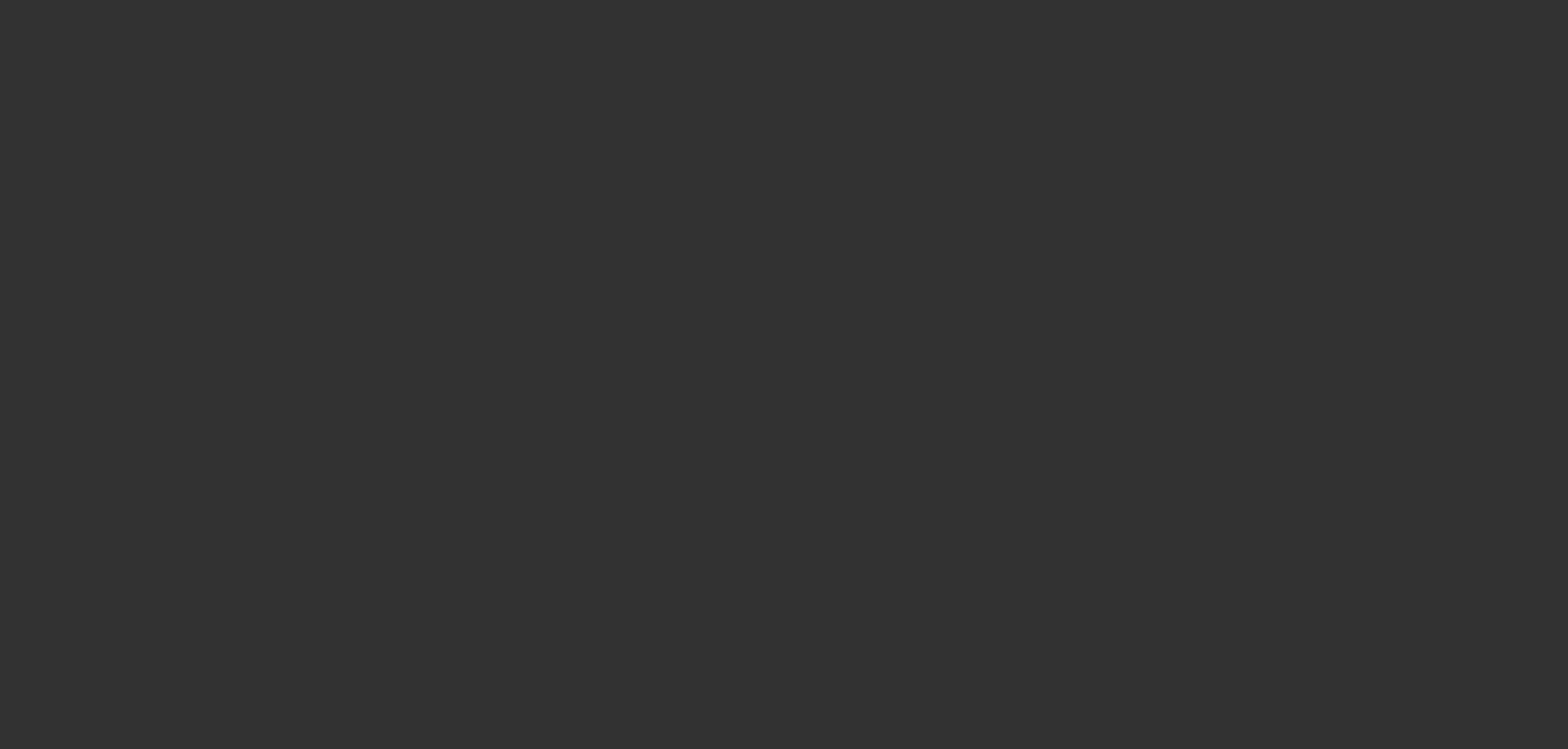
scroll to position [0, 0]
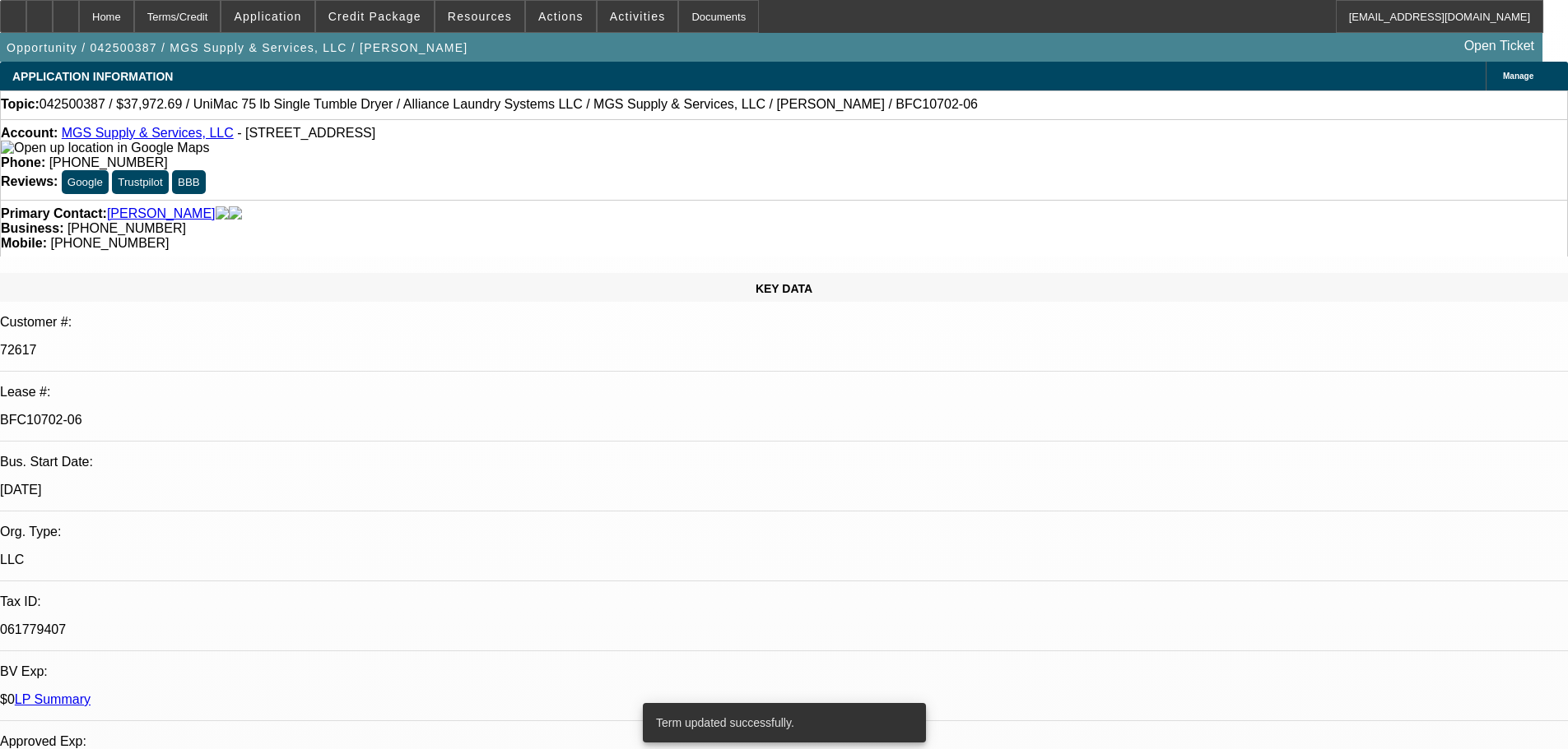
select select "0"
select select "6"
select select "0"
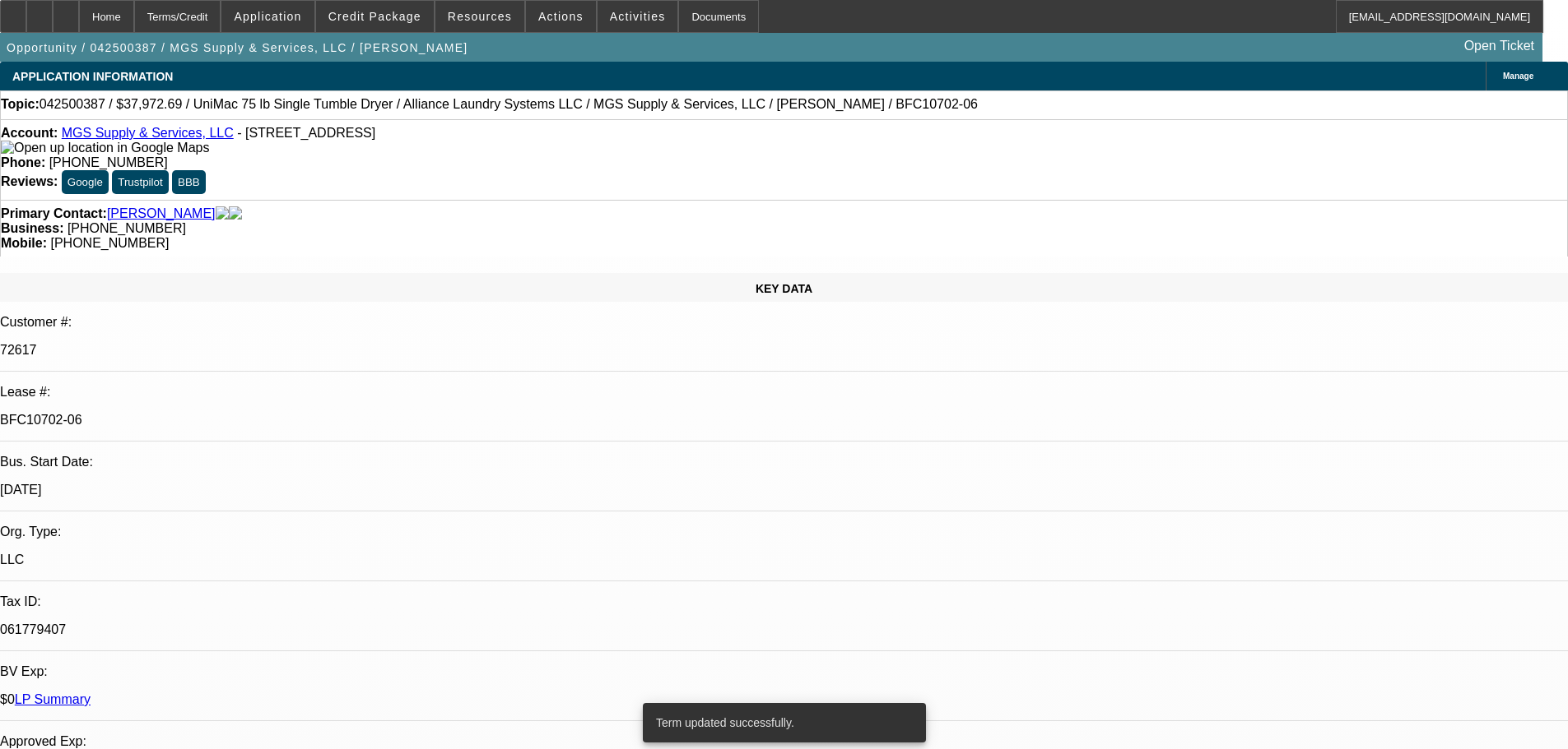
select select "0"
select select "6"
select select "0"
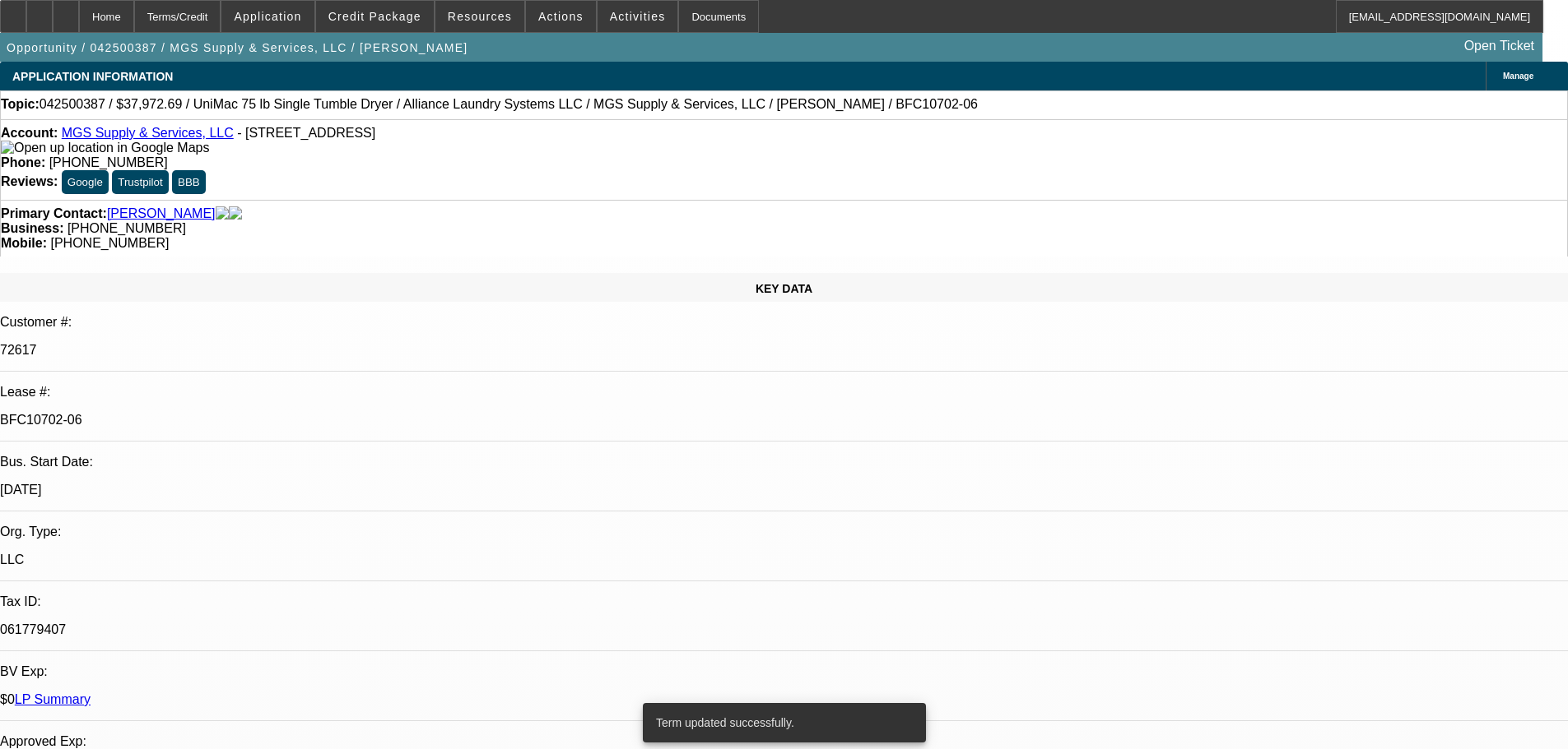
select select "0"
select select "6"
select select "0"
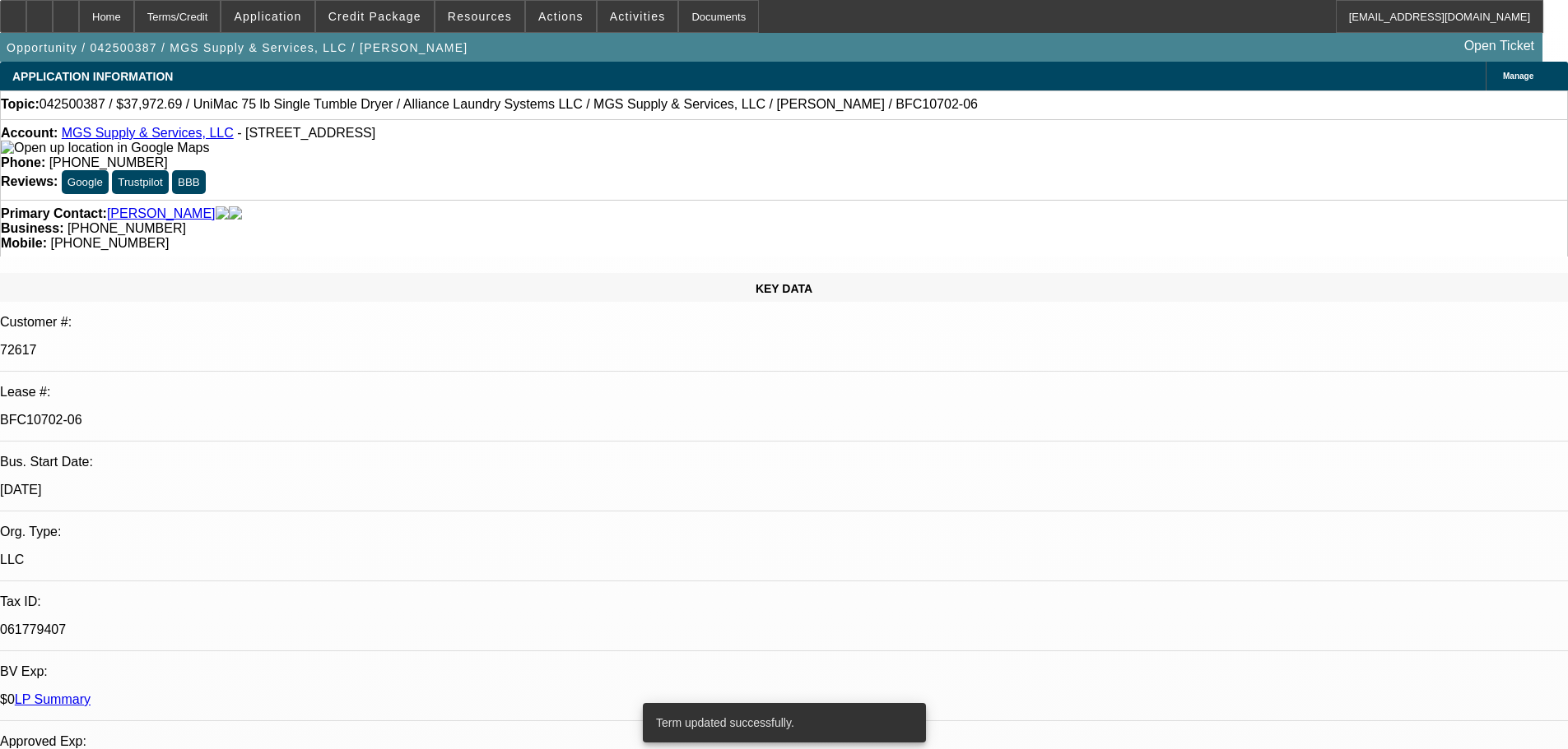
select select "6"
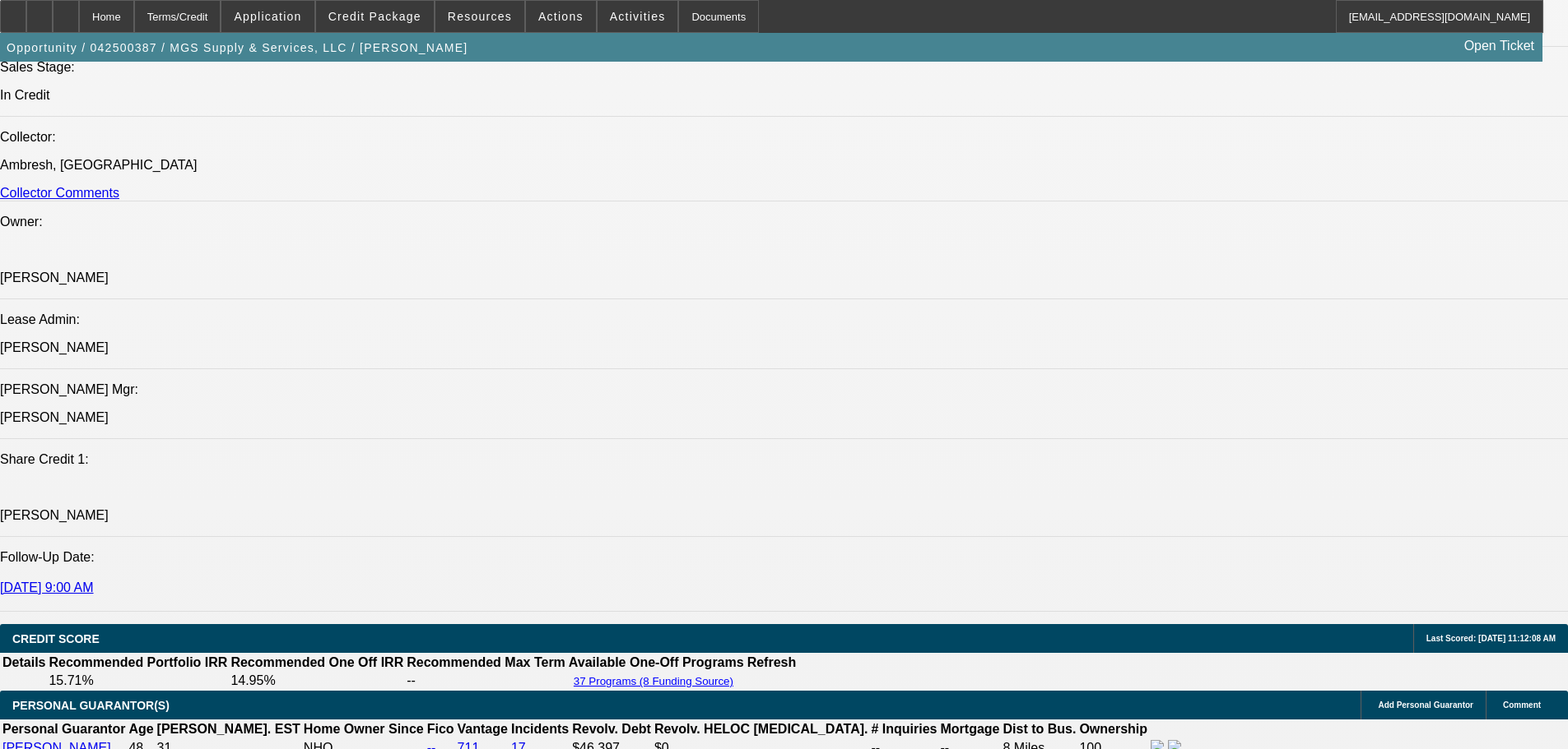
scroll to position [2632, 0]
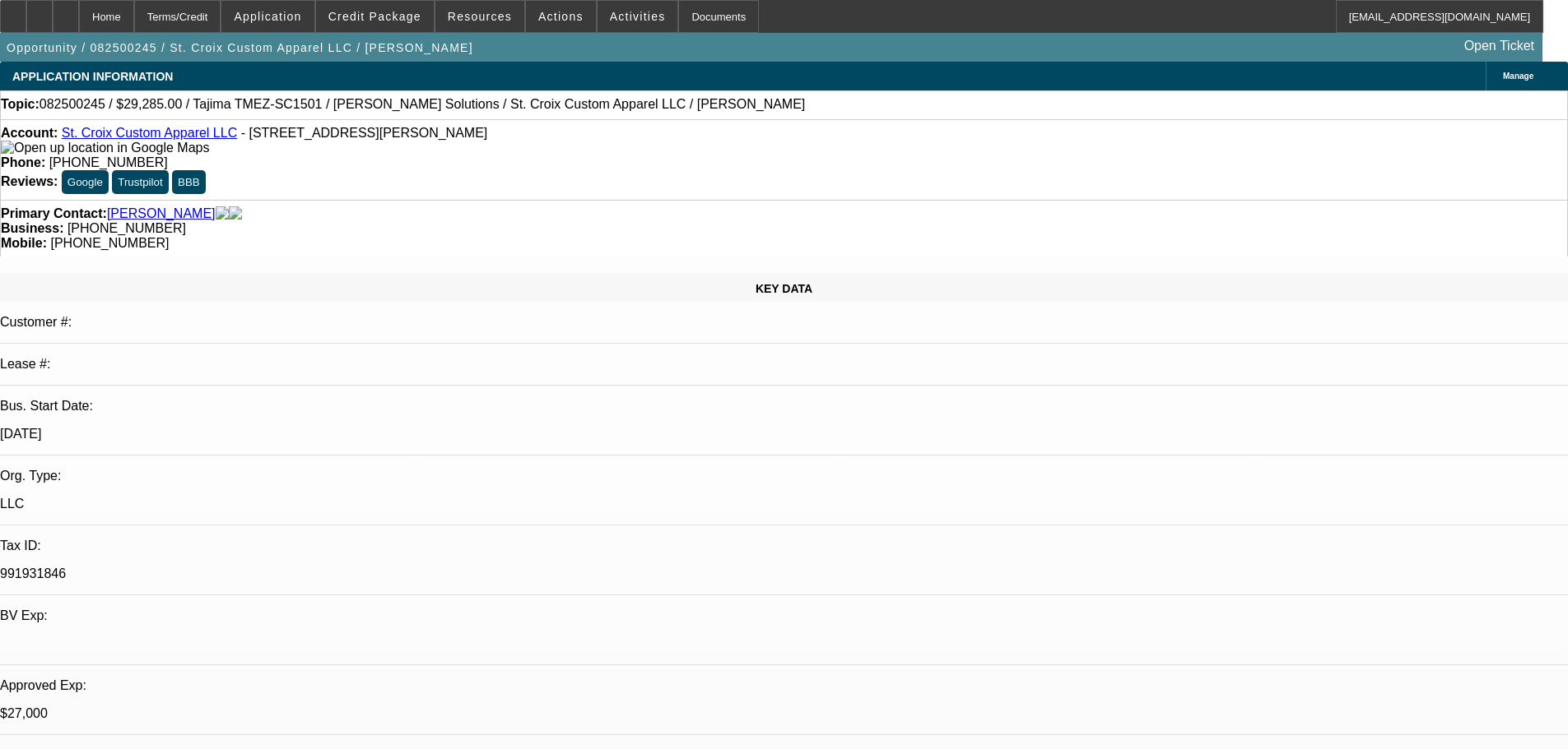
select select "0"
select select "2"
select select "0"
select select "6"
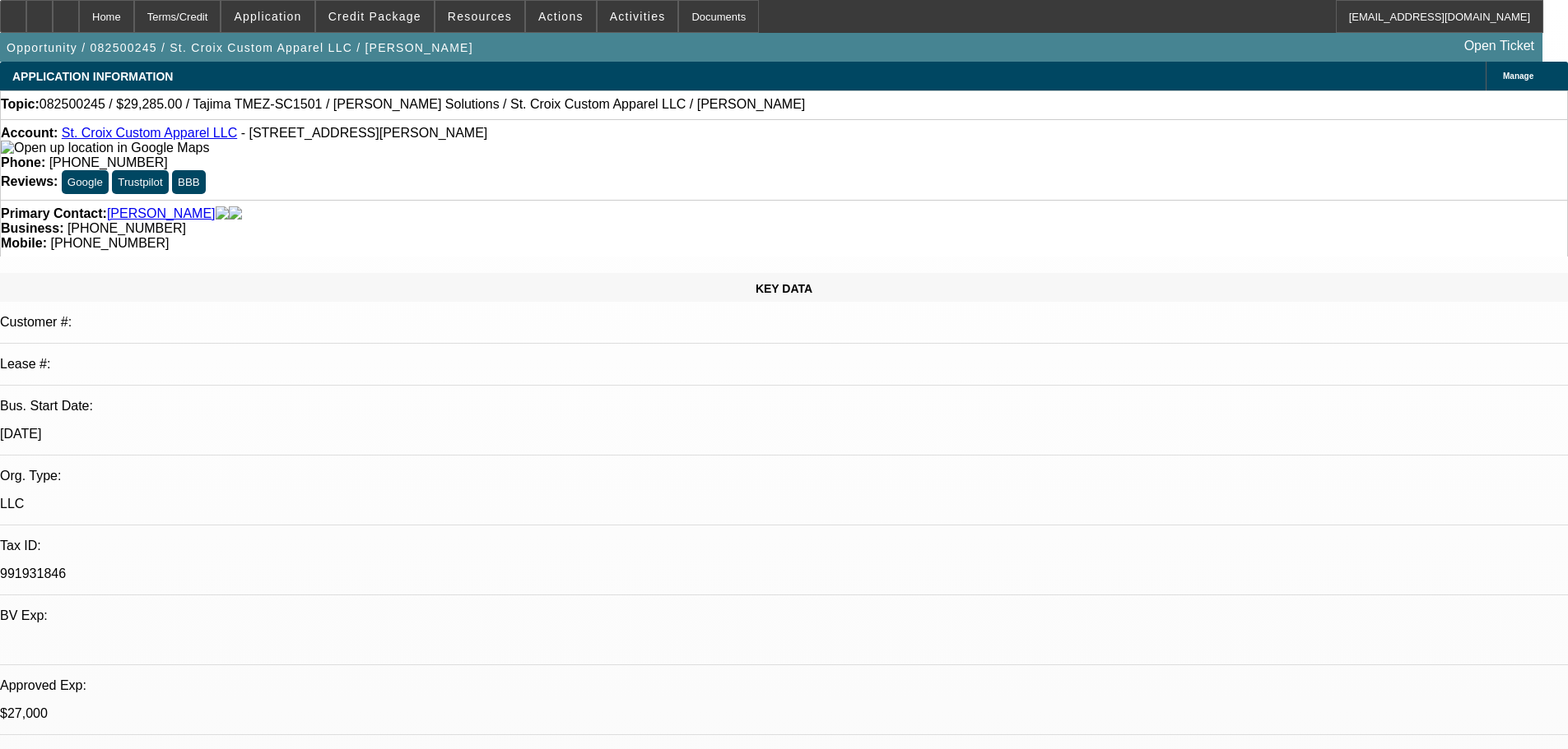
select select "0"
select select "2"
select select "0"
select select "6"
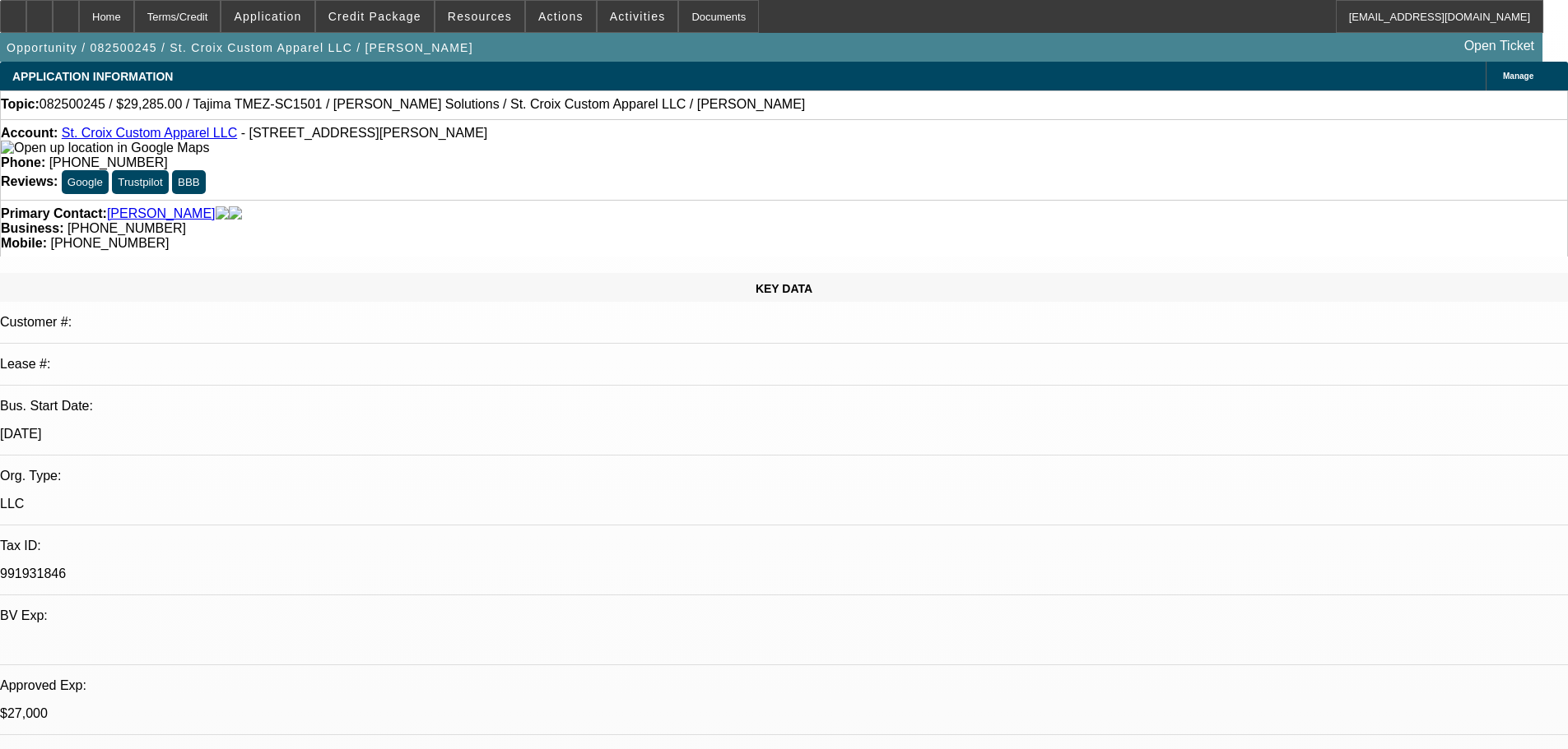
select select "0"
select select "2"
select select "0"
select select "6"
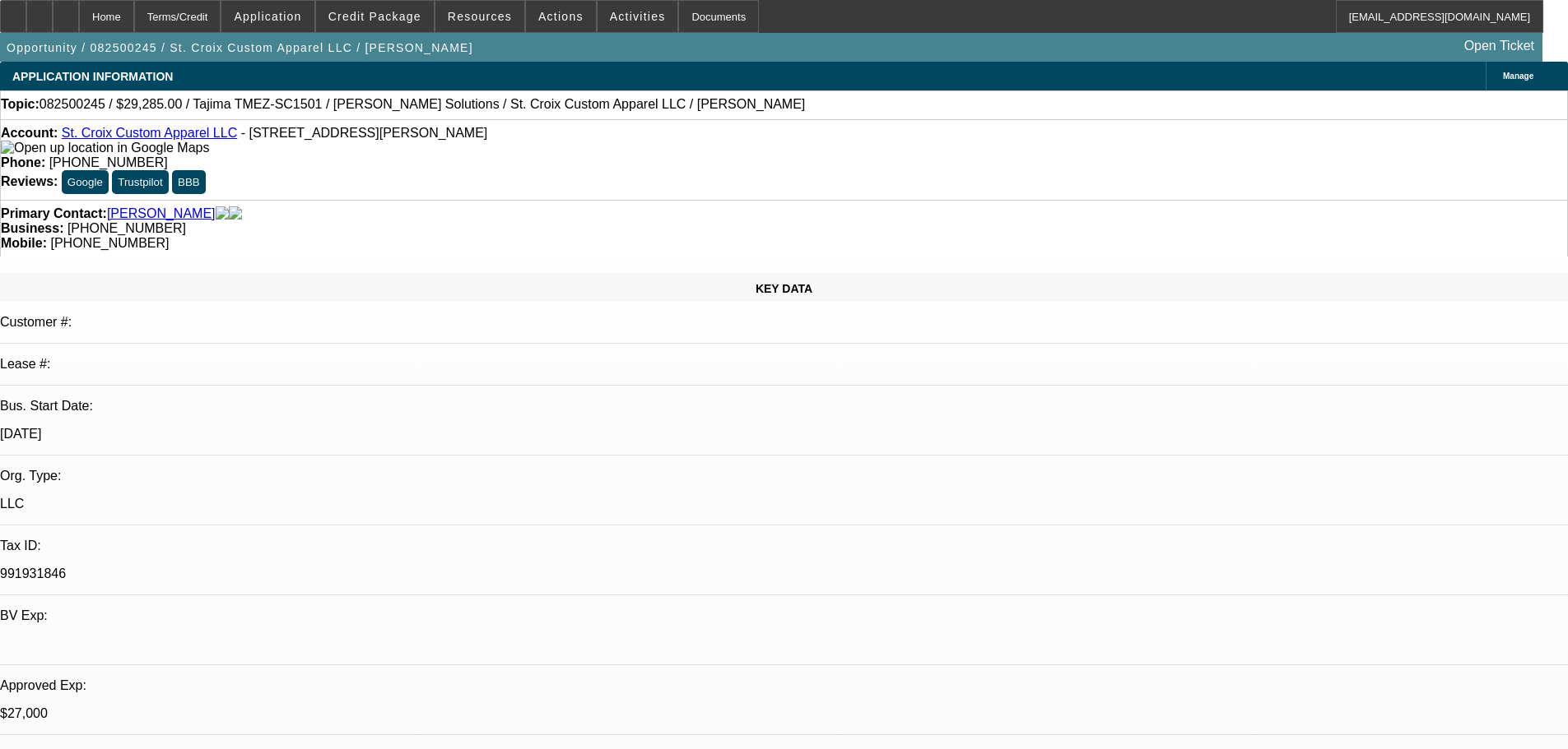
select select "0"
select select "2"
select select "0"
select select "6"
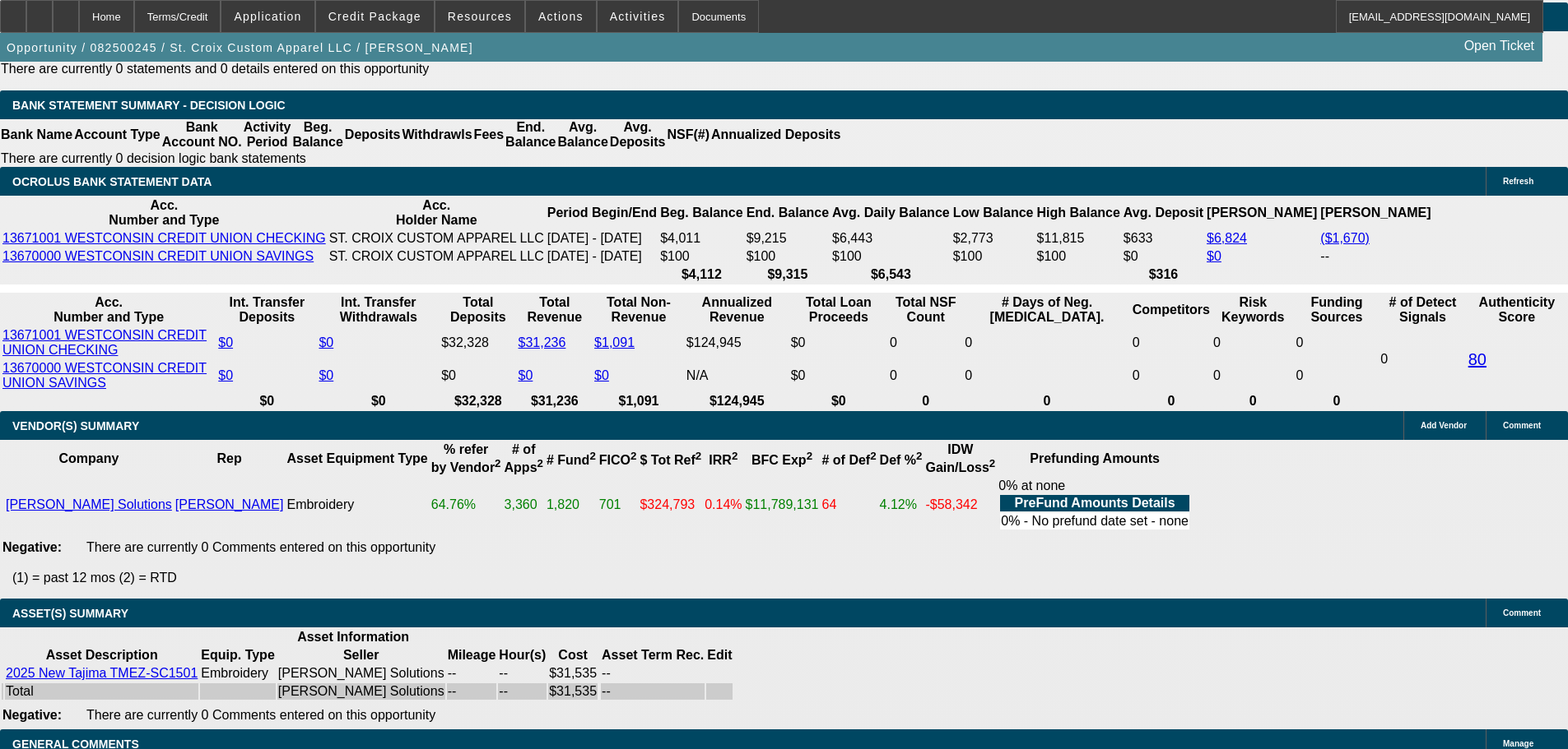
scroll to position [2796, 0]
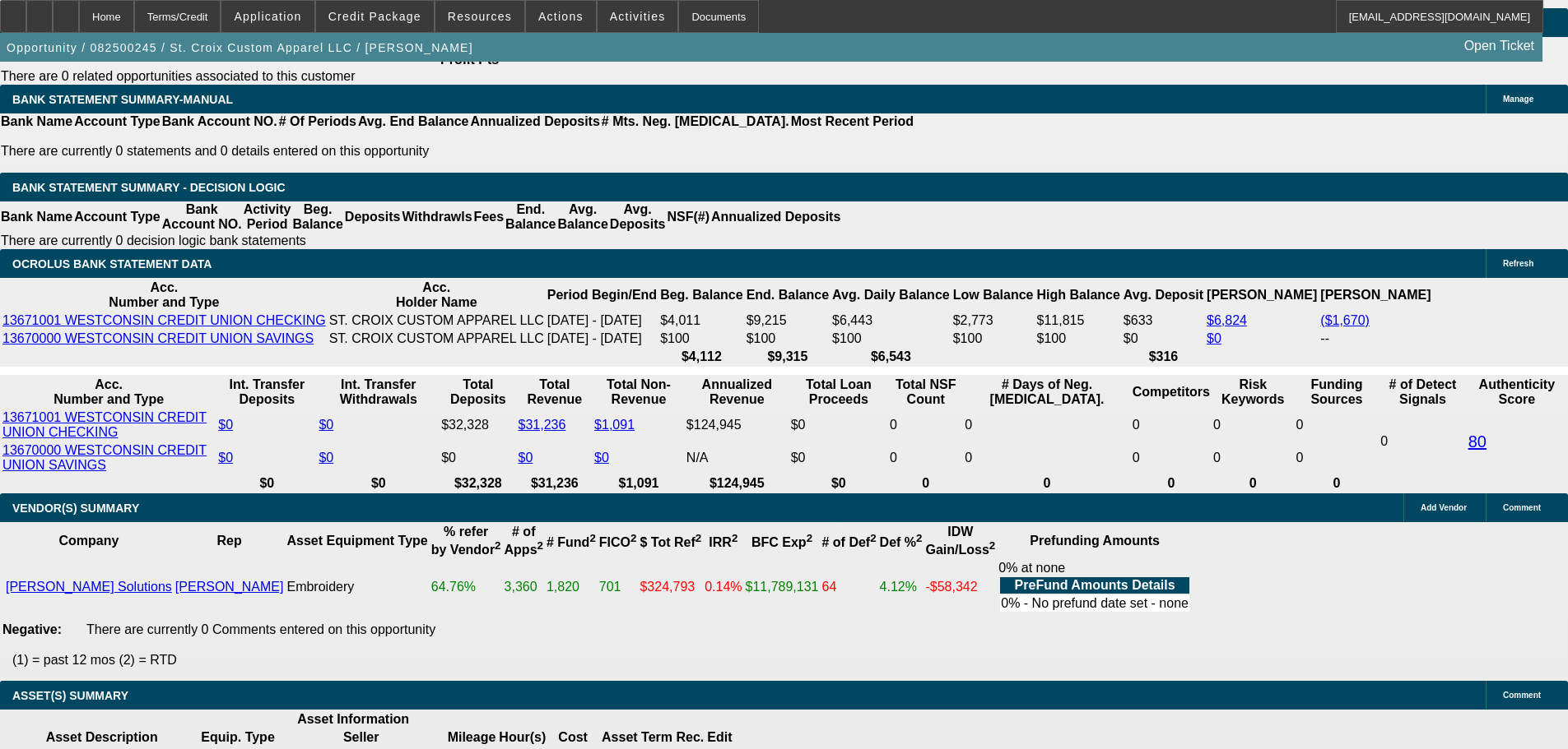
select select "4"
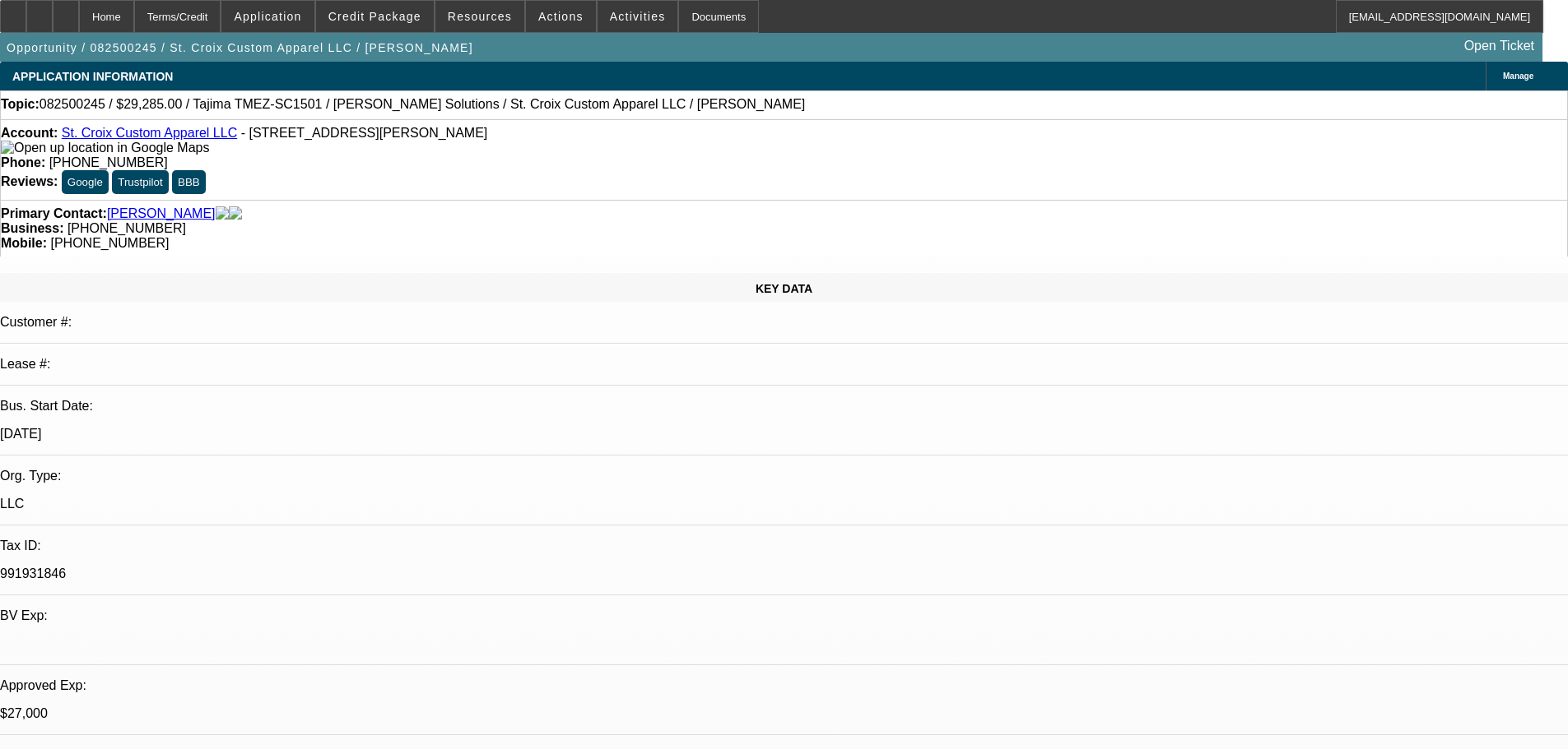
type textarea "SORRY BUT STICKING WITH MY ORIGINAL APPROVAL AS GIVEN THE NOTED NEGATIVES IT WA…"
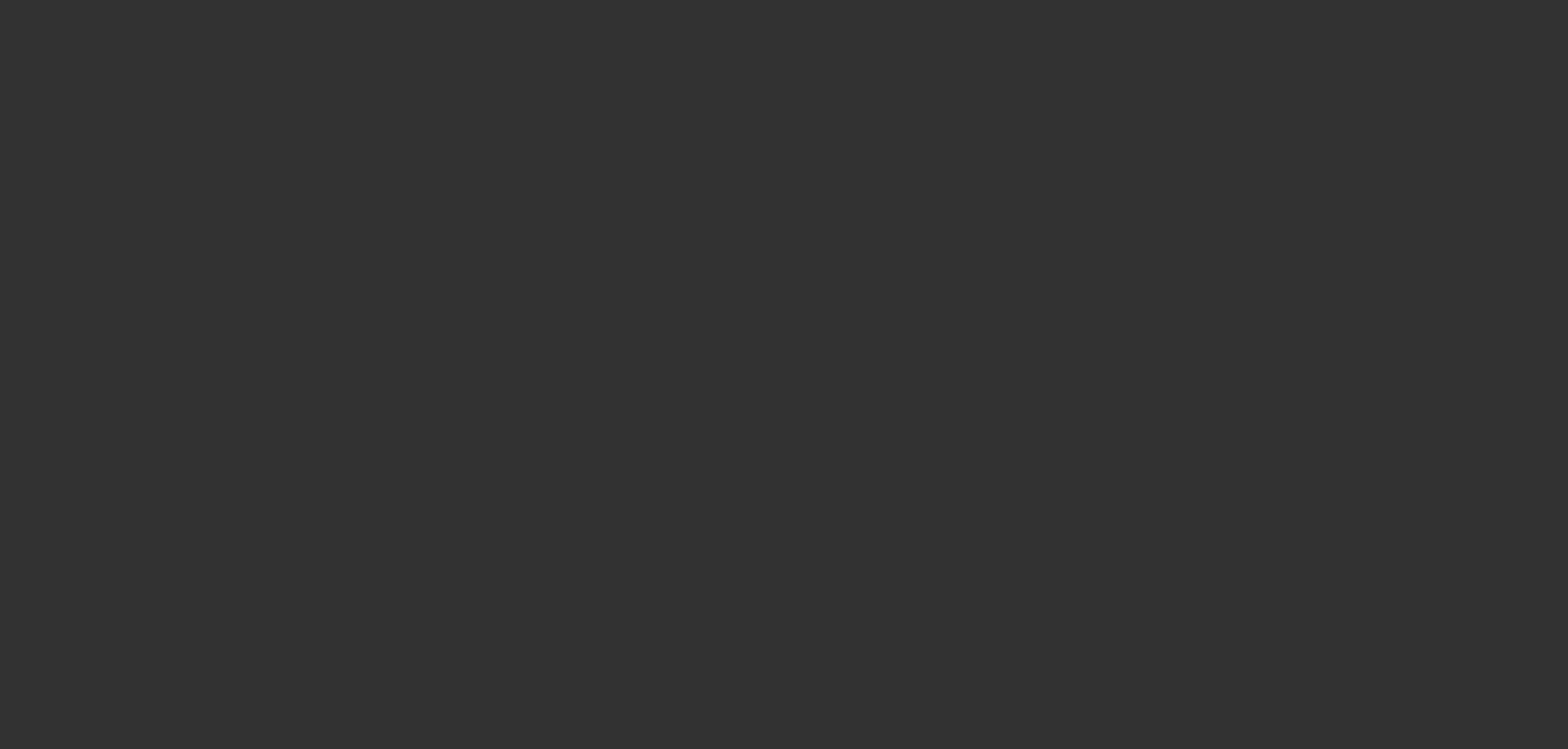
select select "0"
select select "2"
select select "0"
select select "6"
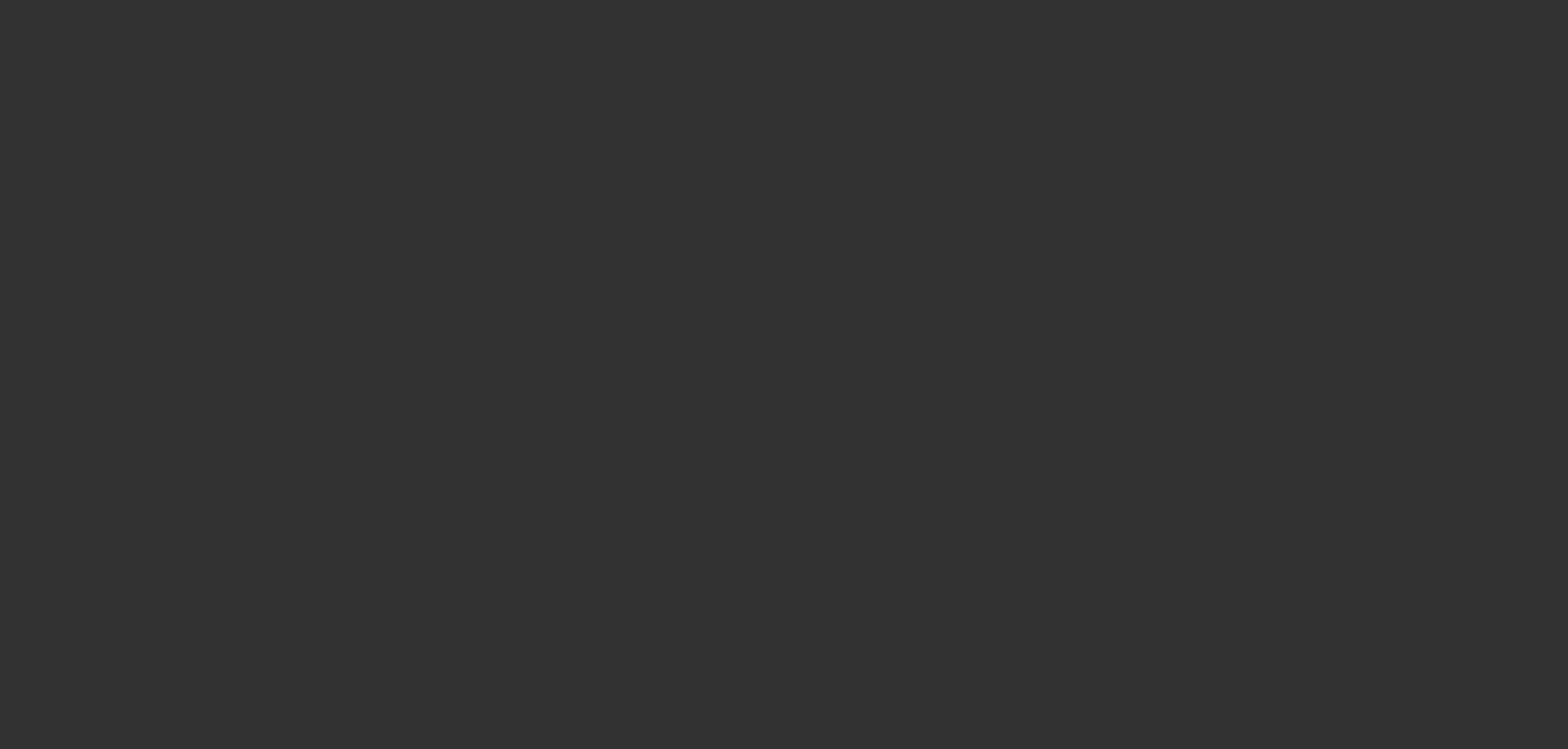
select select "0"
select select "2"
select select "0"
select select "6"
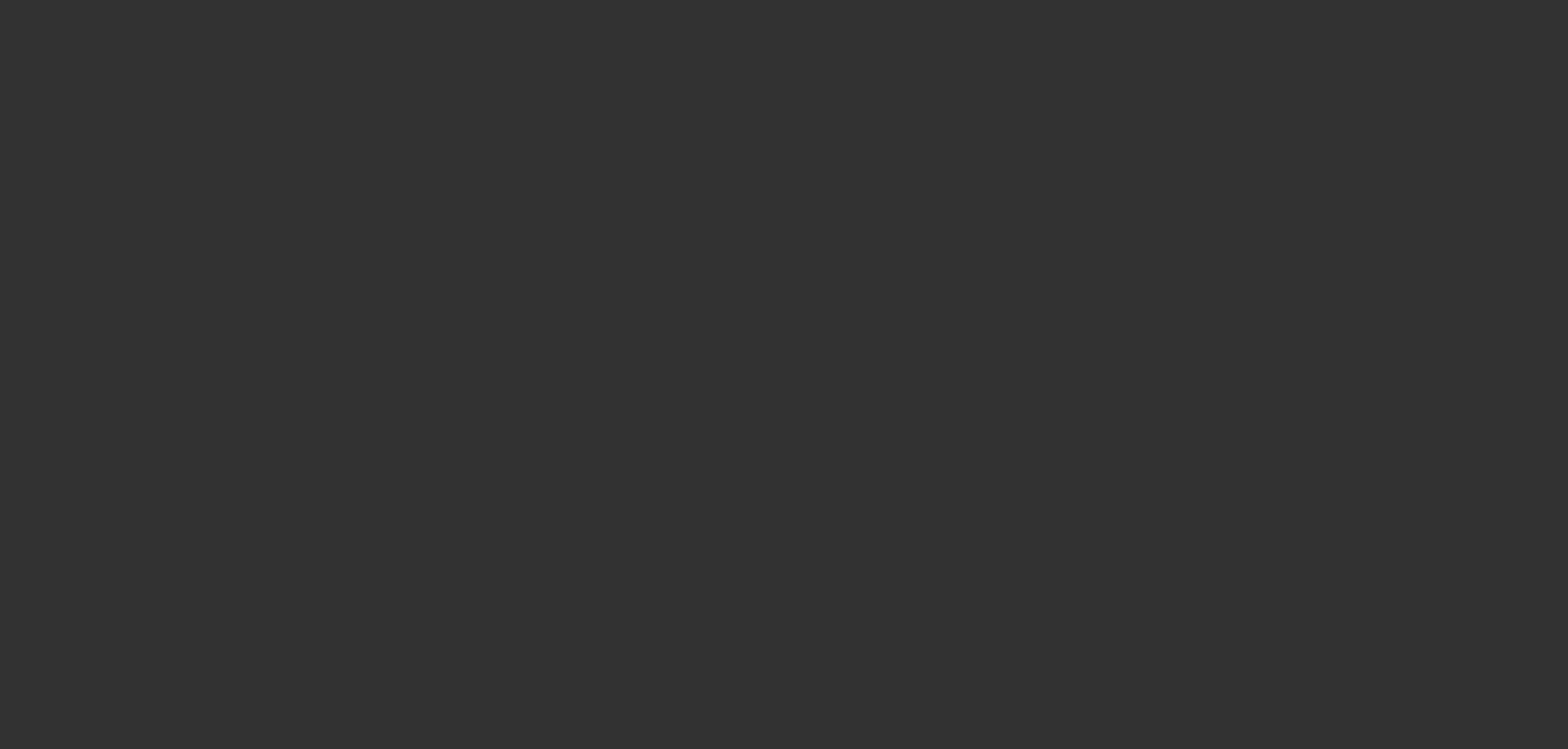
select select "0"
select select "2"
select select "0"
select select "6"
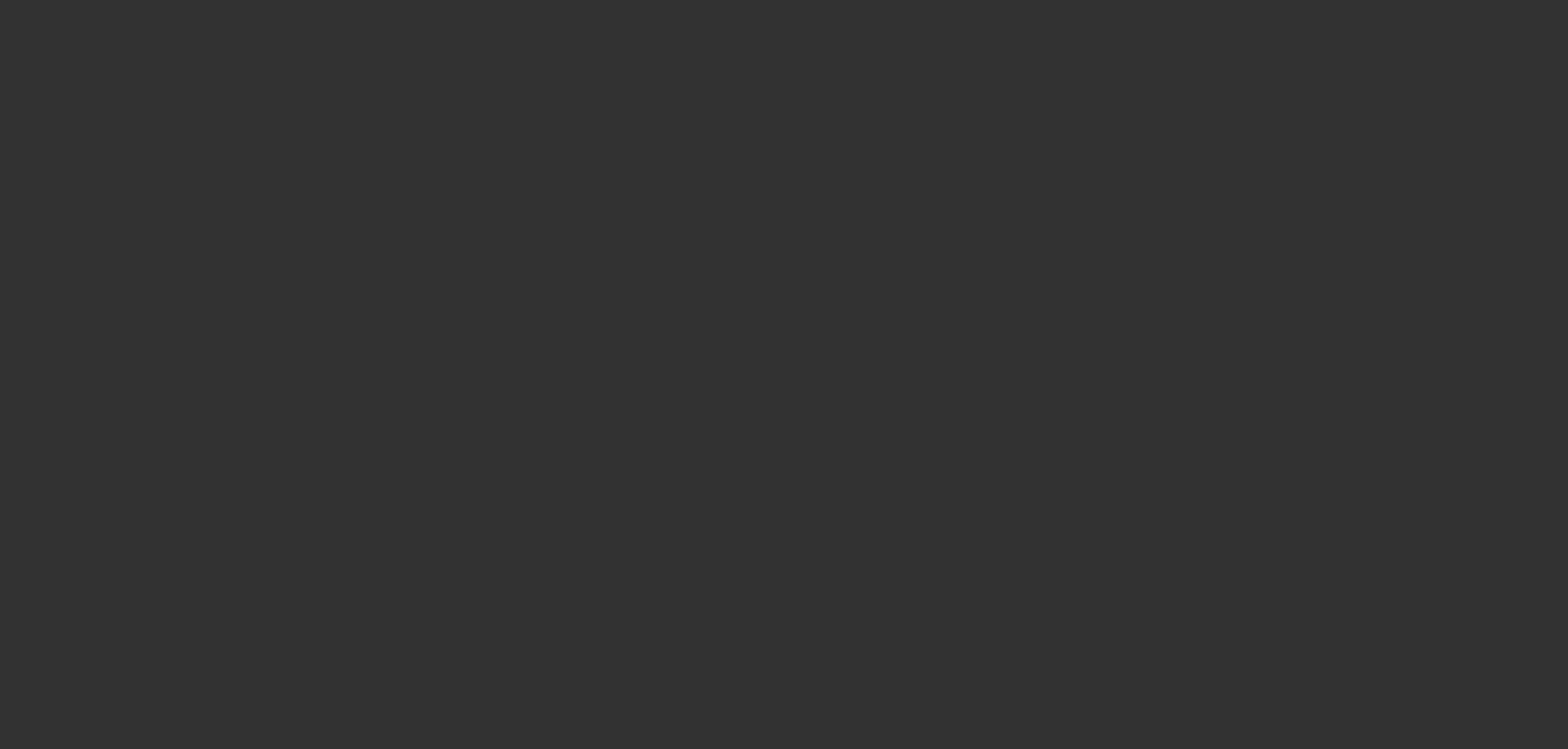
select select "0"
select select "2"
select select "0"
select select "6"
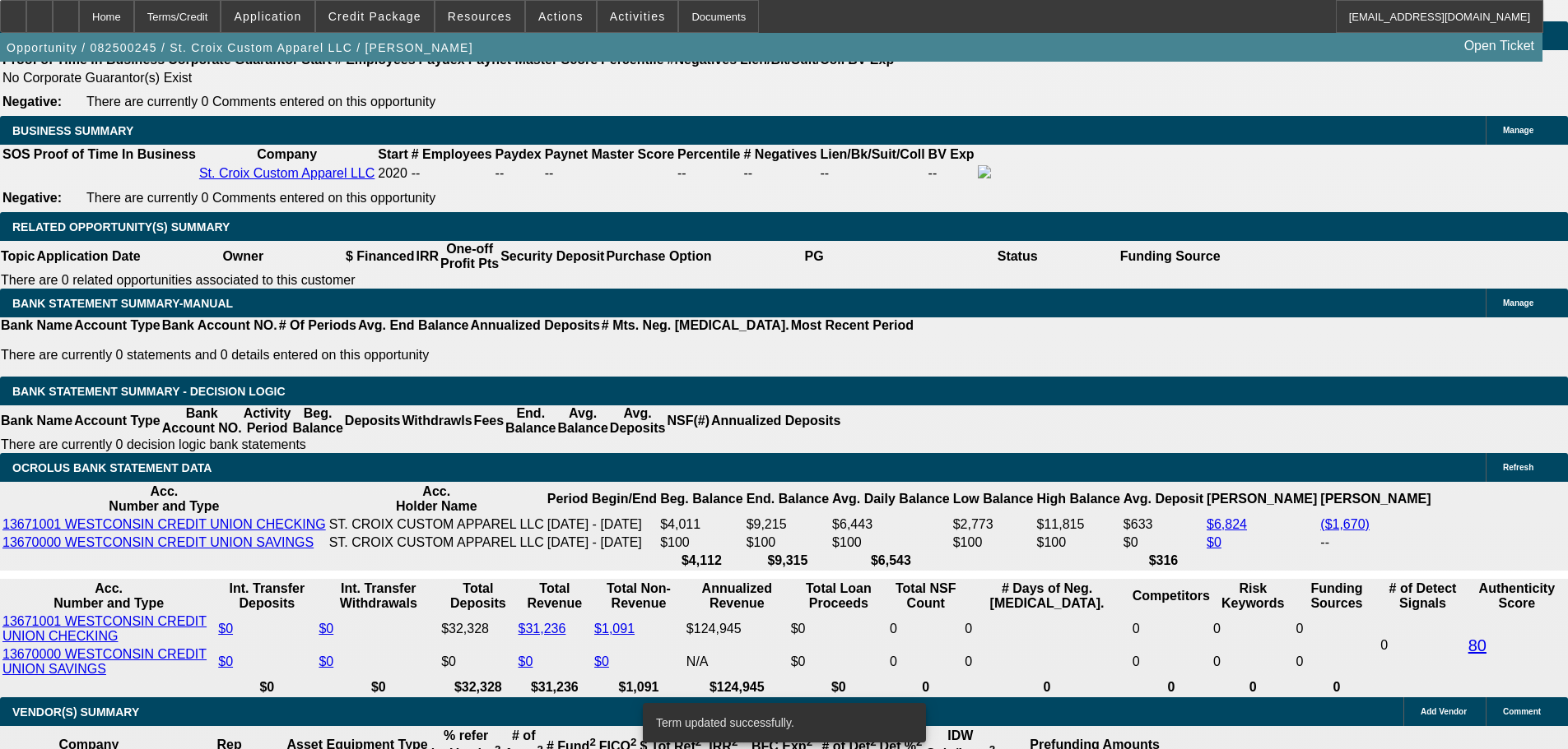
scroll to position [3162, 0]
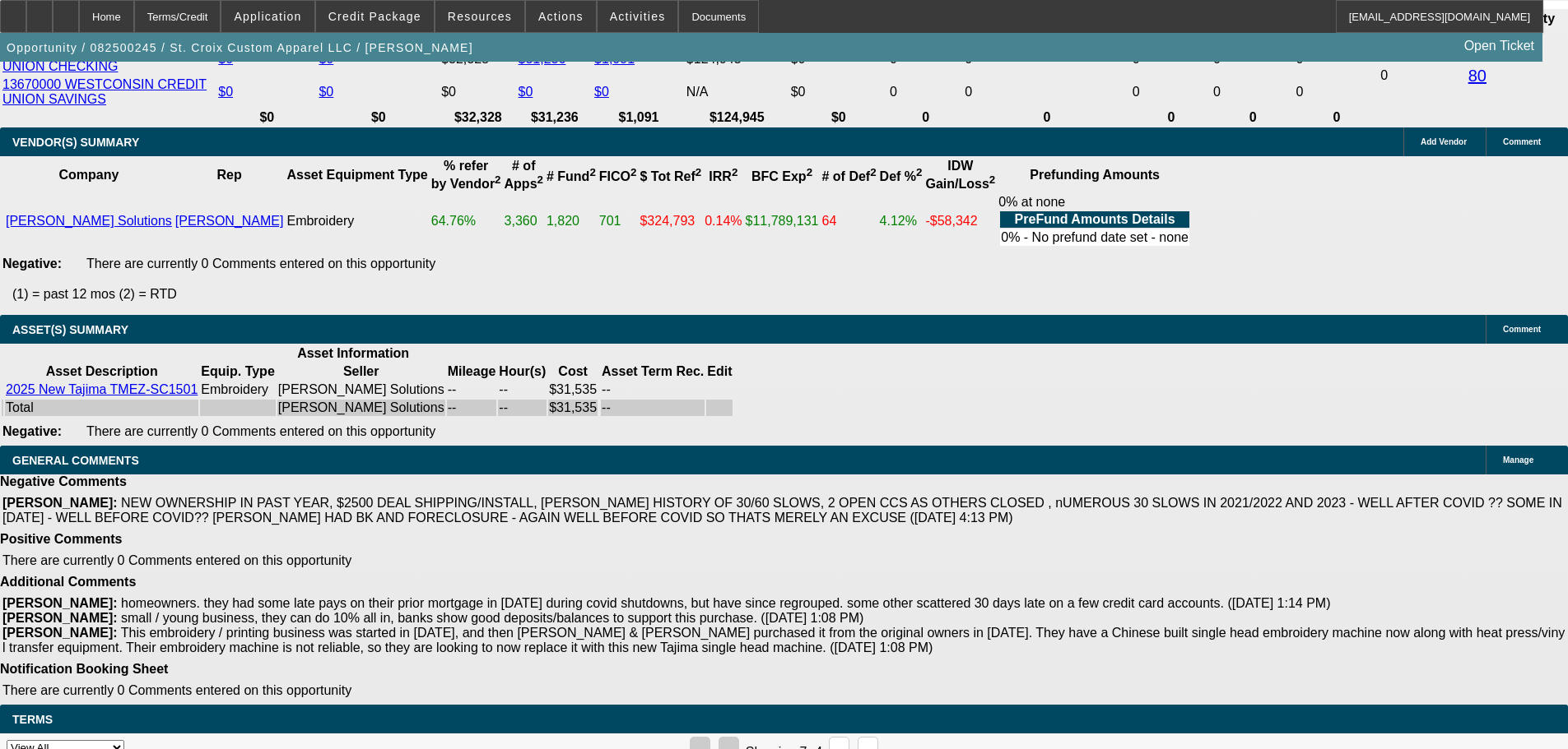
select select "4"
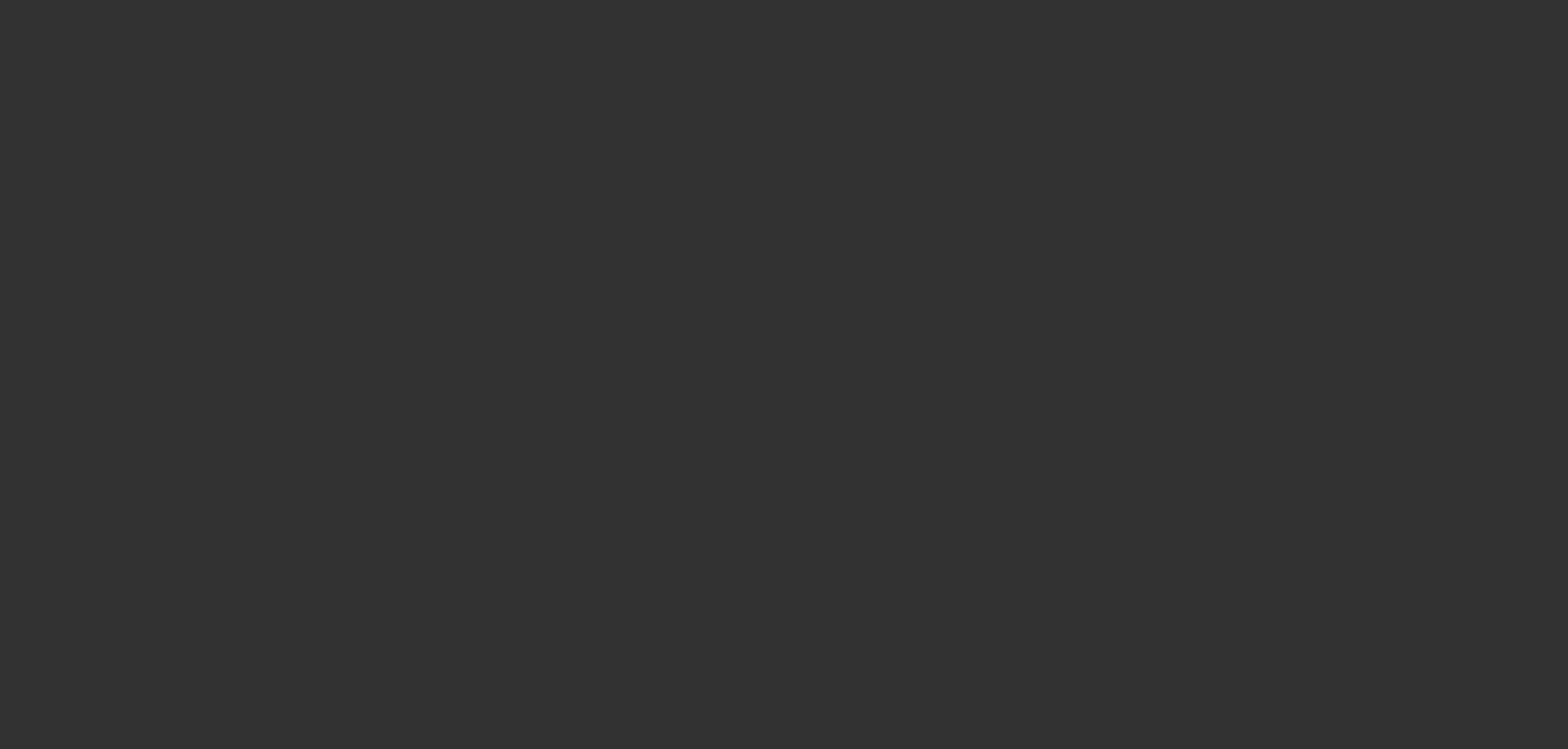
select select "0"
select select "2"
select select "0"
select select "6"
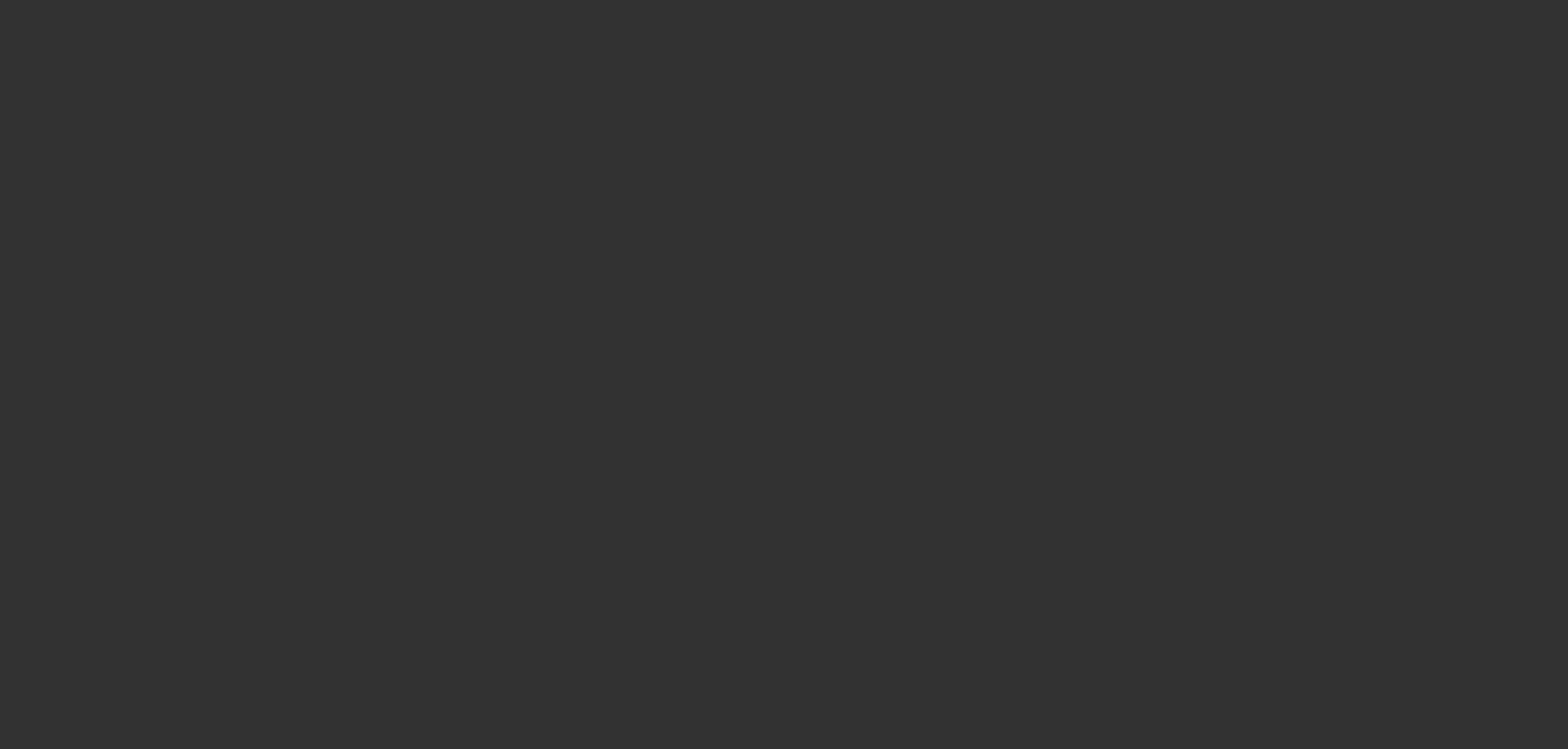
select select "0"
select select "2"
select select "0"
select select "6"
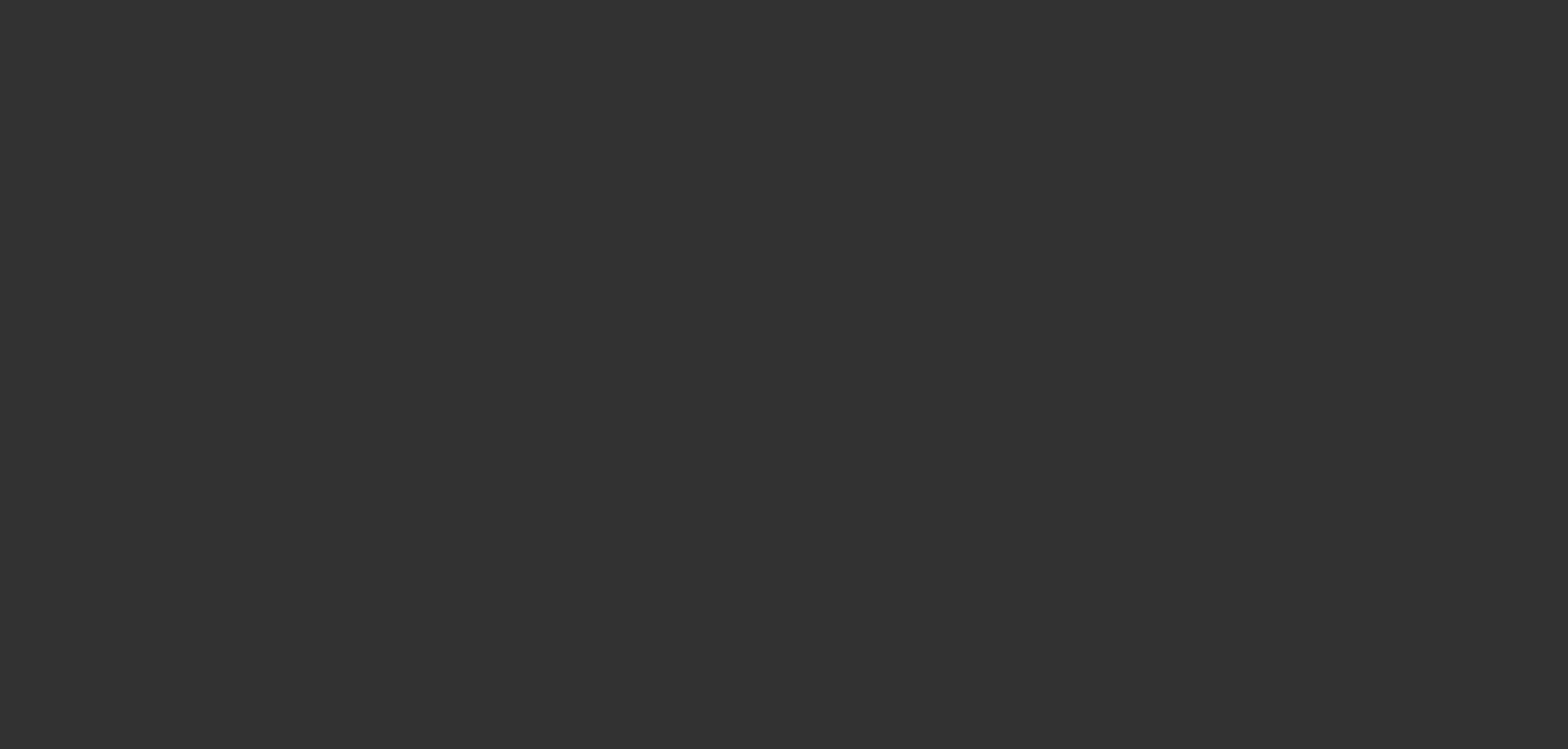
select select "0"
select select "2"
select select "0"
select select "6"
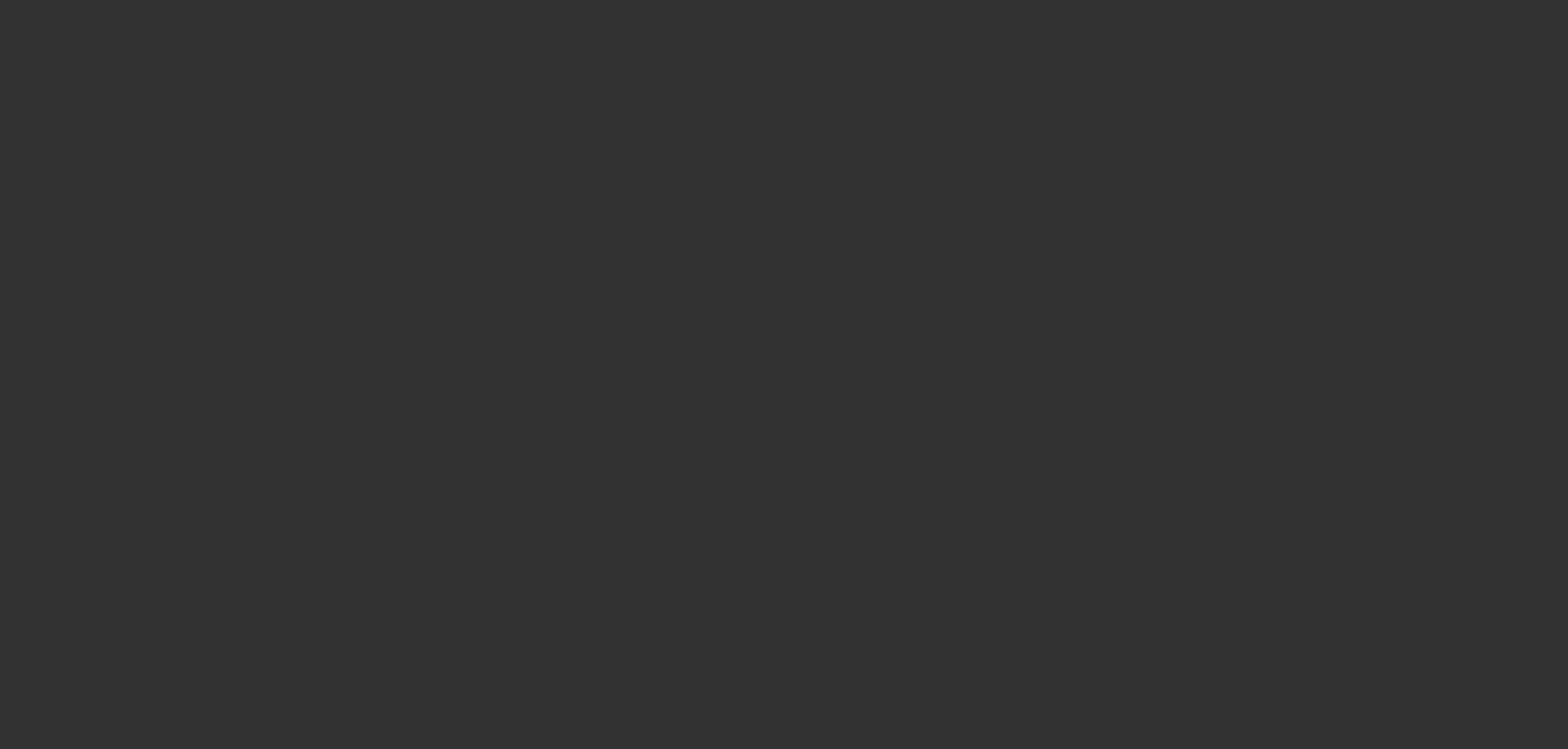
select select "0"
select select "2"
select select "0"
select select "6"
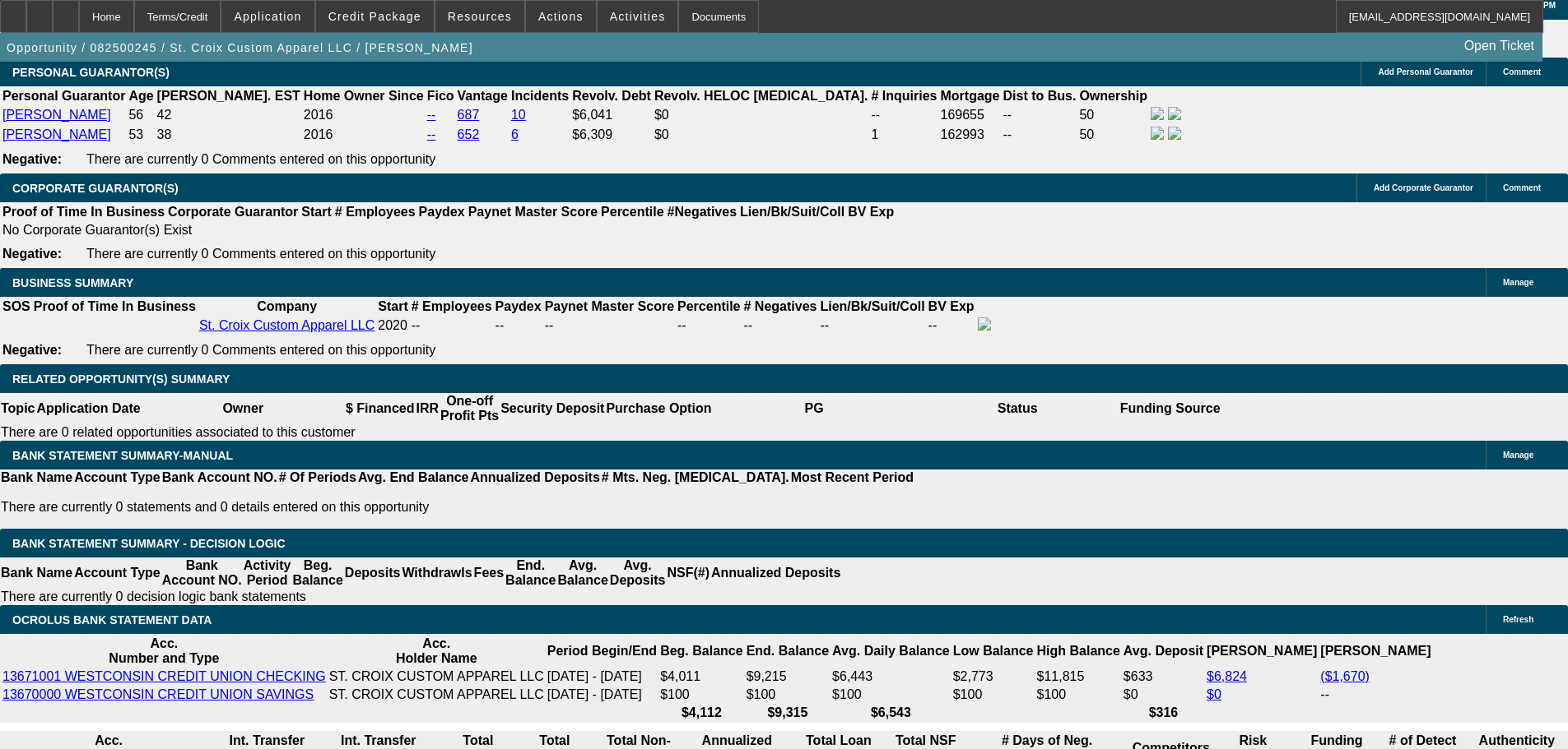
scroll to position [2056, 0]
